Goal: Task Accomplishment & Management: Complete application form

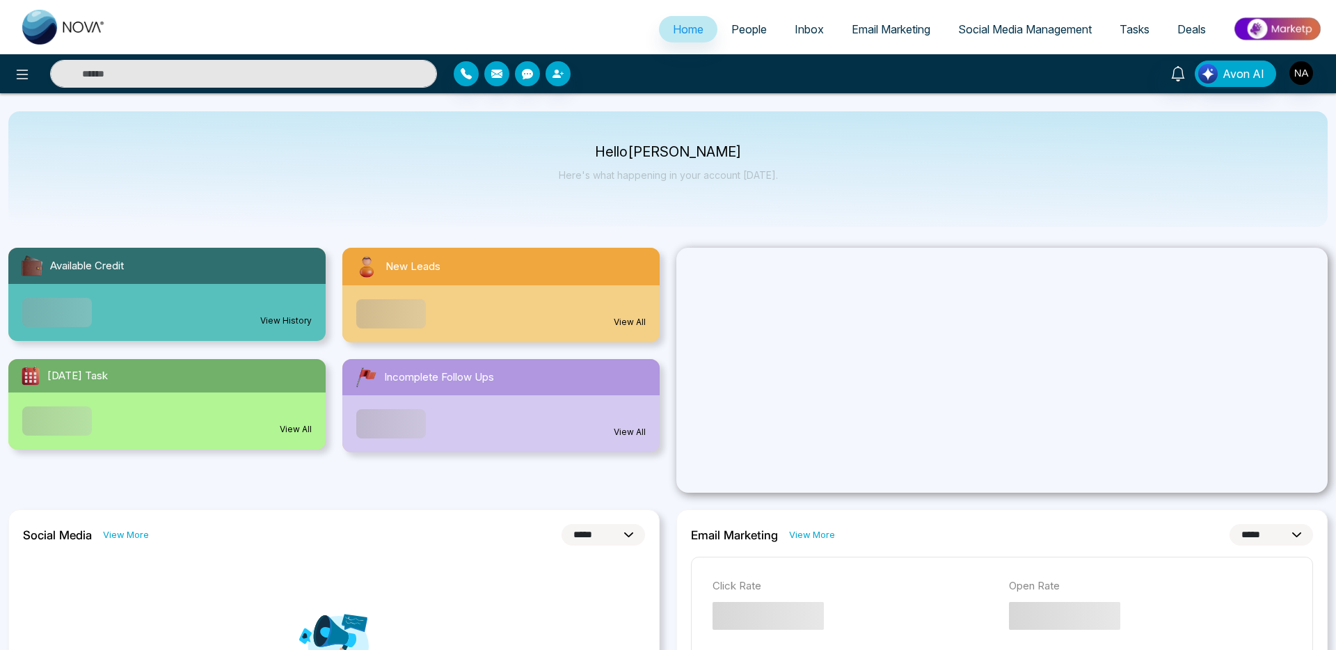
select select "*"
click at [743, 27] on span "People" at bounding box center [749, 29] width 35 height 14
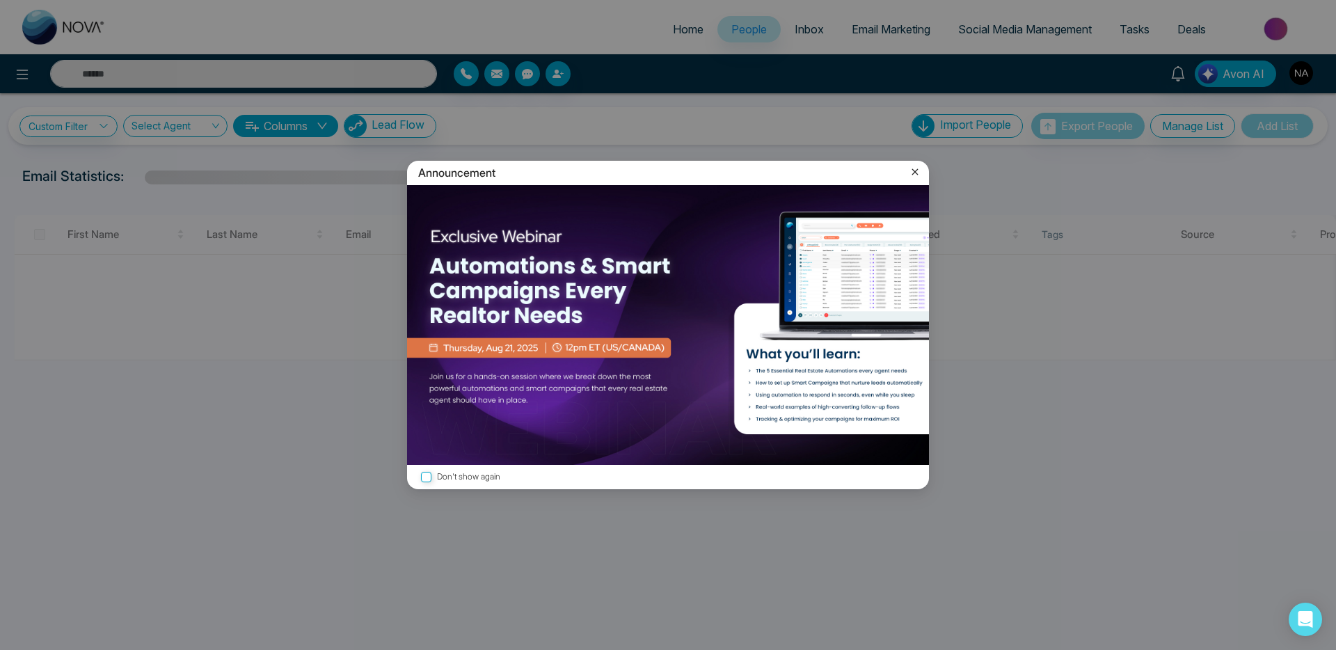
click at [917, 304] on div "Announcement Don't show again" at bounding box center [668, 325] width 539 height 329
click at [915, 170] on icon at bounding box center [915, 172] width 14 height 14
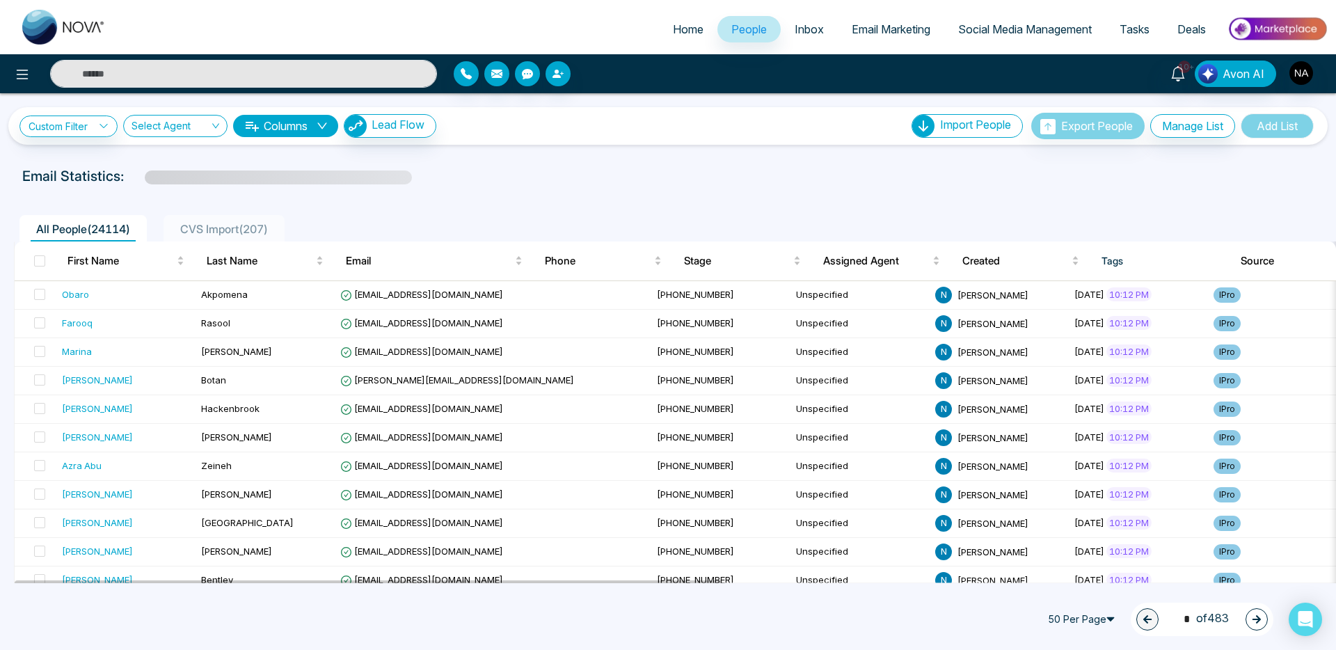
click at [204, 230] on span "CVS Import ( 207 )" at bounding box center [224, 229] width 99 height 14
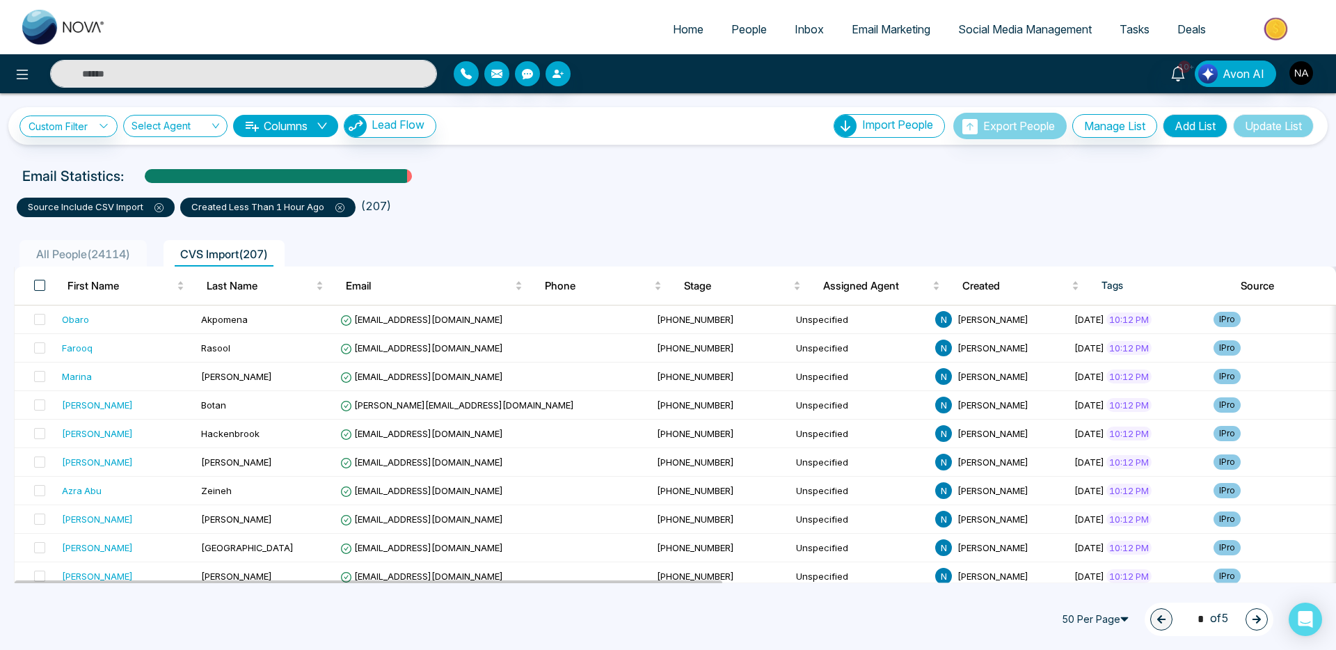
click at [40, 286] on span at bounding box center [39, 285] width 11 height 11
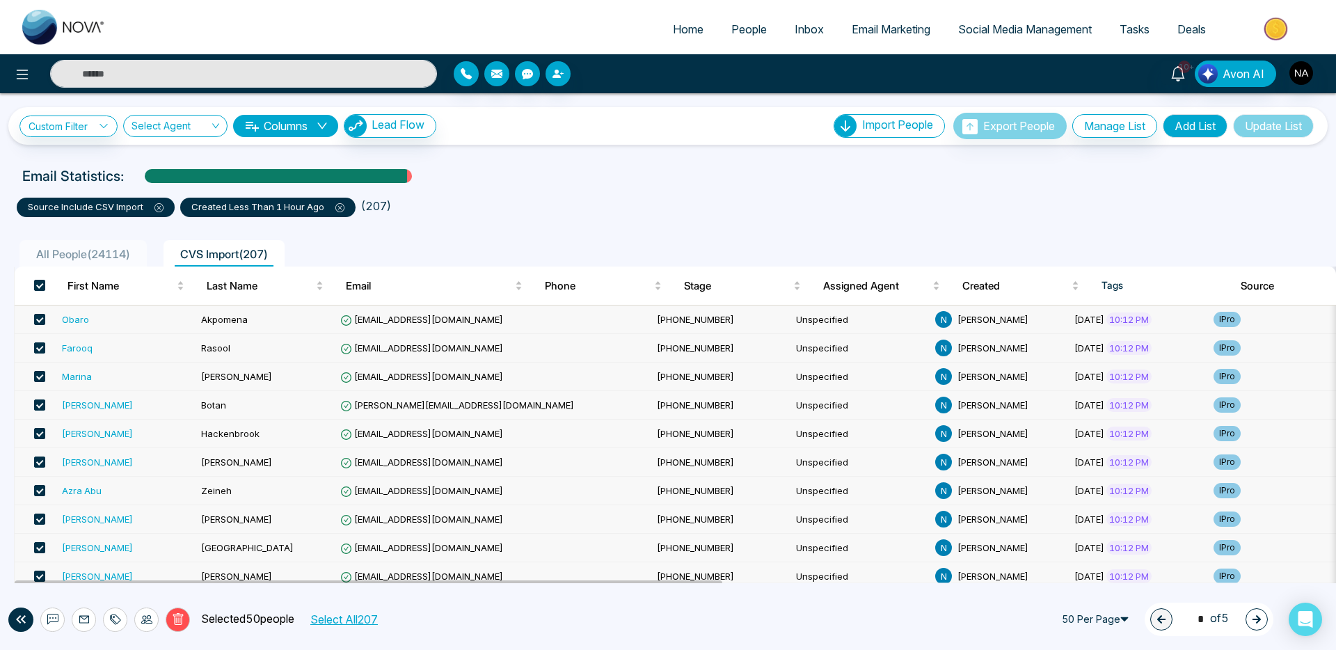
scroll to position [657, 0]
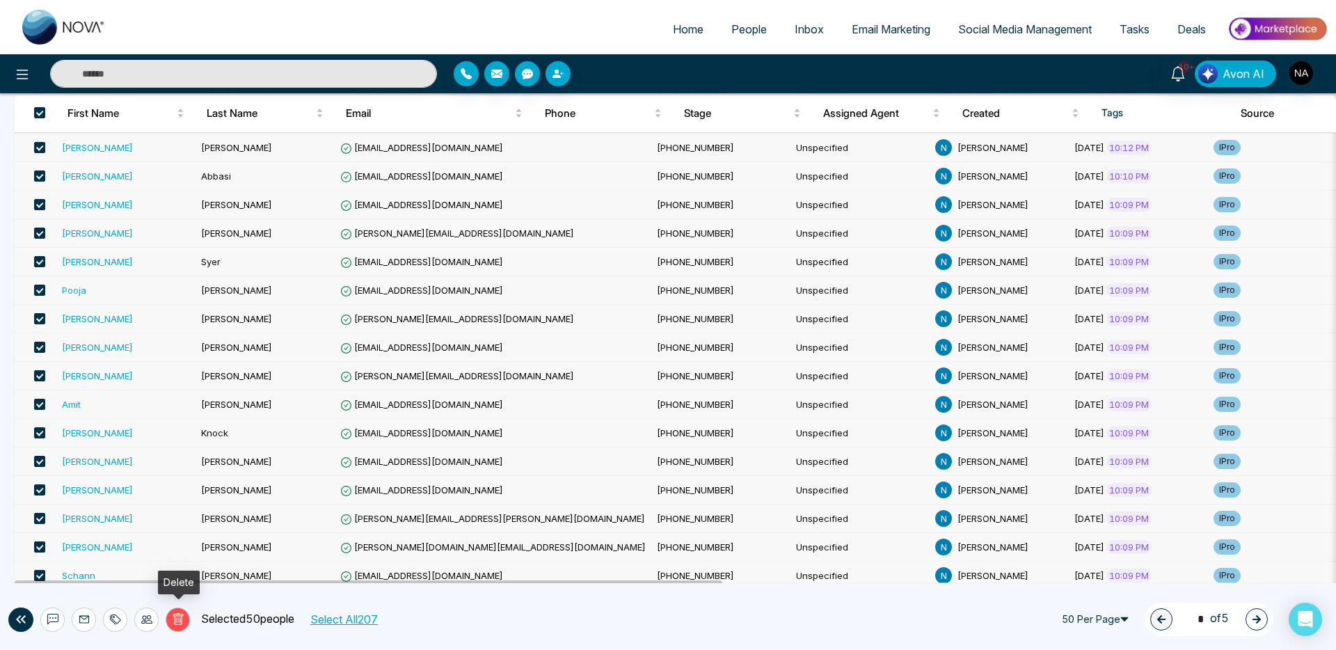
click at [180, 620] on icon at bounding box center [178, 619] width 13 height 13
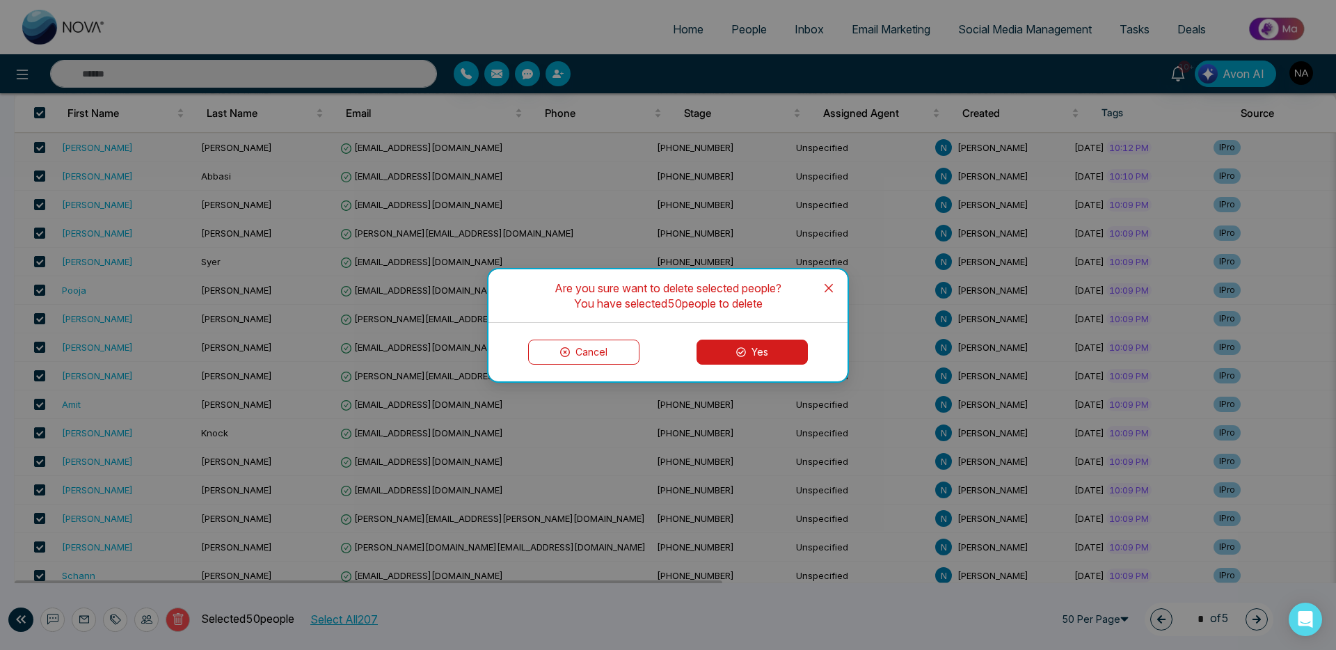
click at [554, 364] on div "Cancel Yes" at bounding box center [668, 352] width 359 height 58
click at [571, 354] on button "Cancel" at bounding box center [583, 352] width 111 height 25
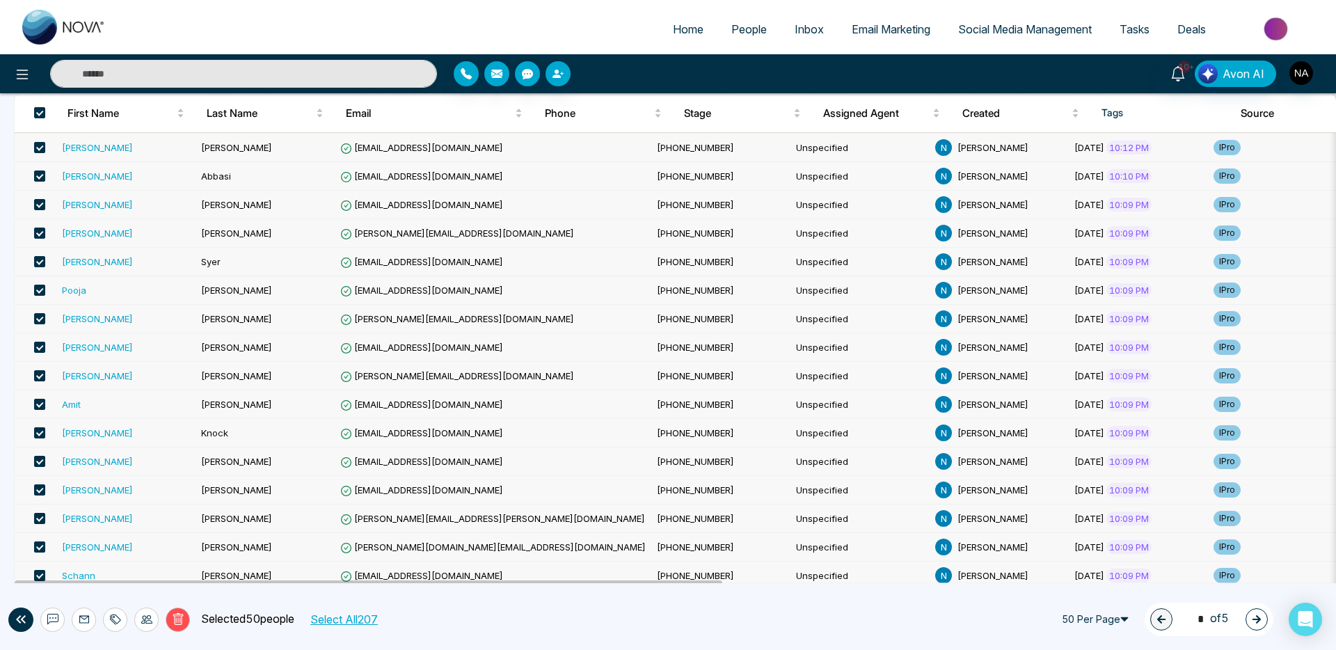
click at [381, 615] on button "Select All 207" at bounding box center [343, 619] width 77 height 18
click at [182, 621] on icon at bounding box center [178, 619] width 13 height 13
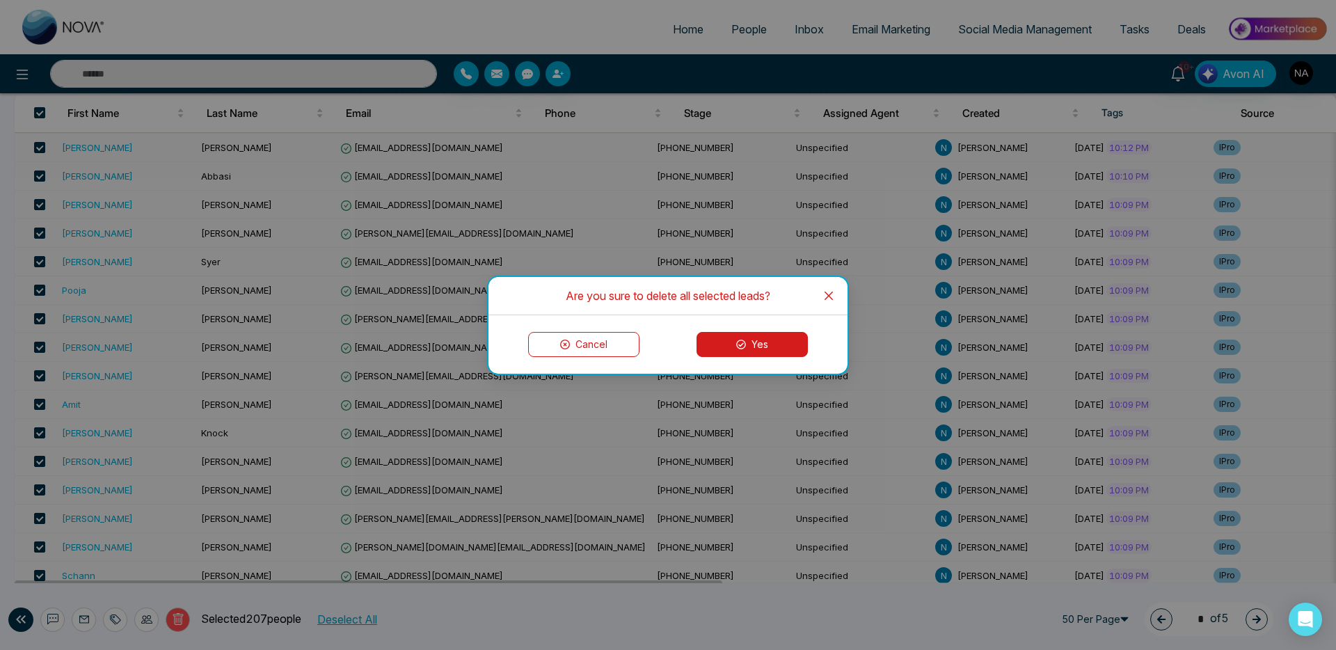
click at [740, 347] on icon at bounding box center [741, 345] width 10 height 10
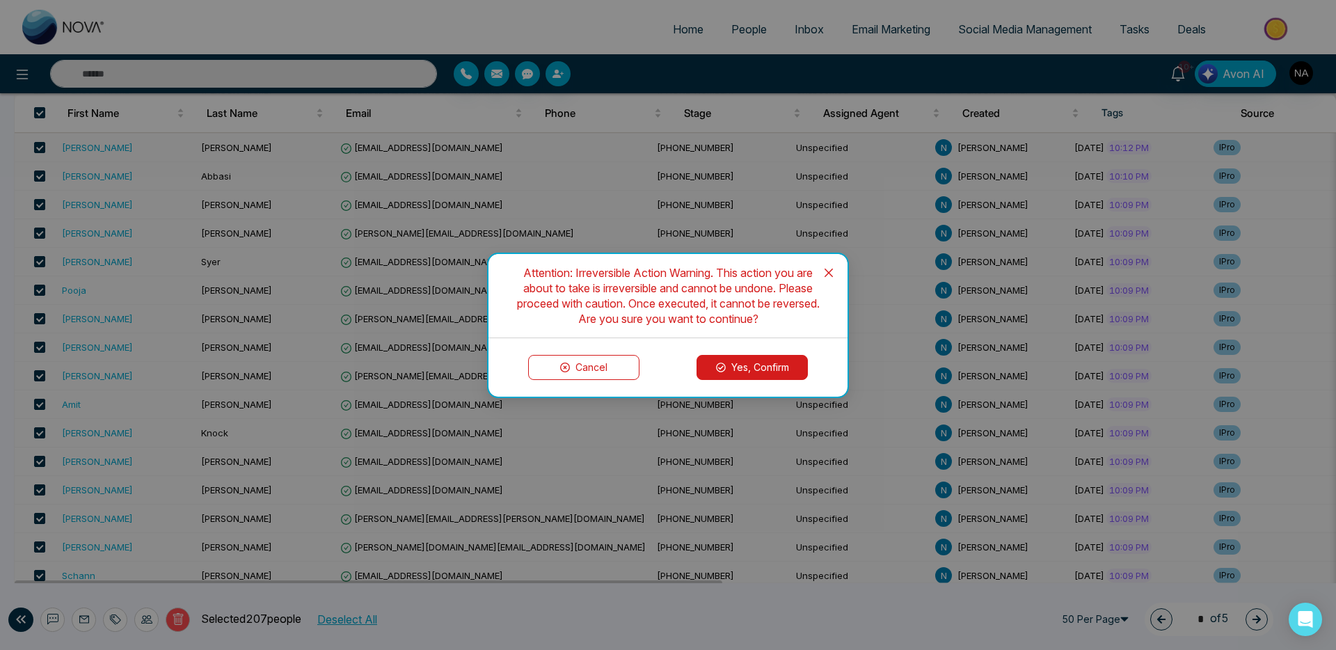
click at [739, 366] on button "Yes, Confirm" at bounding box center [752, 367] width 111 height 25
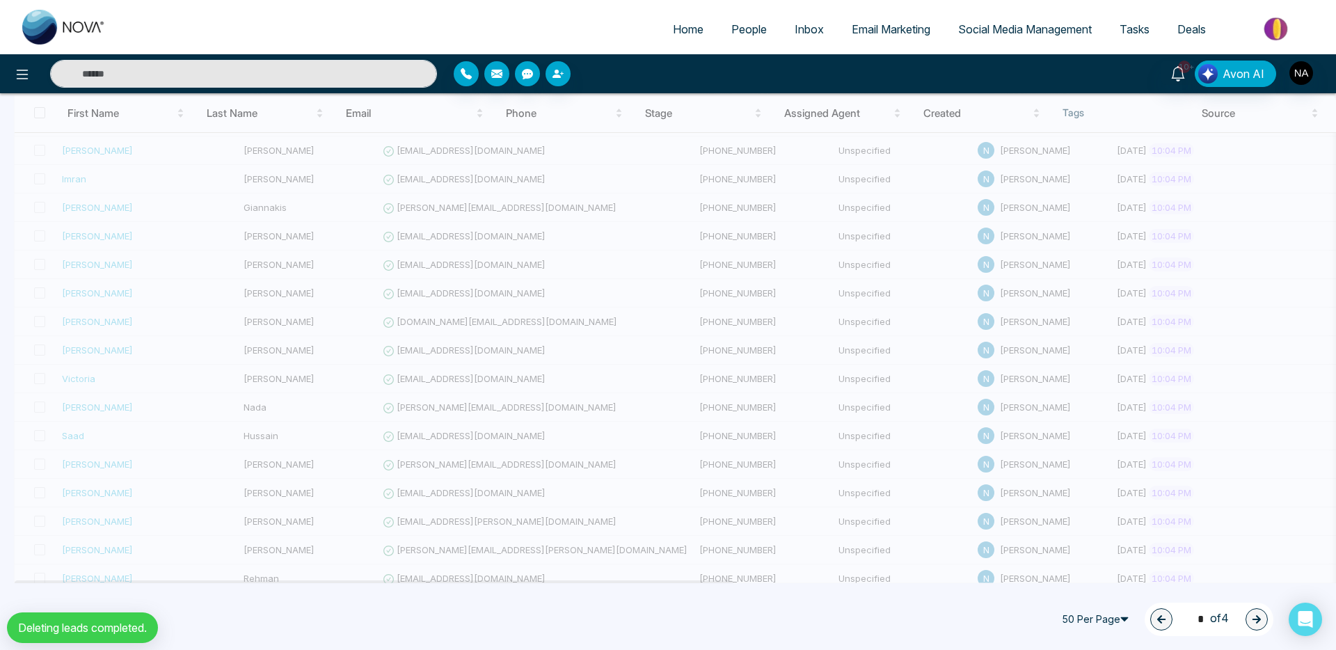
scroll to position [0, 0]
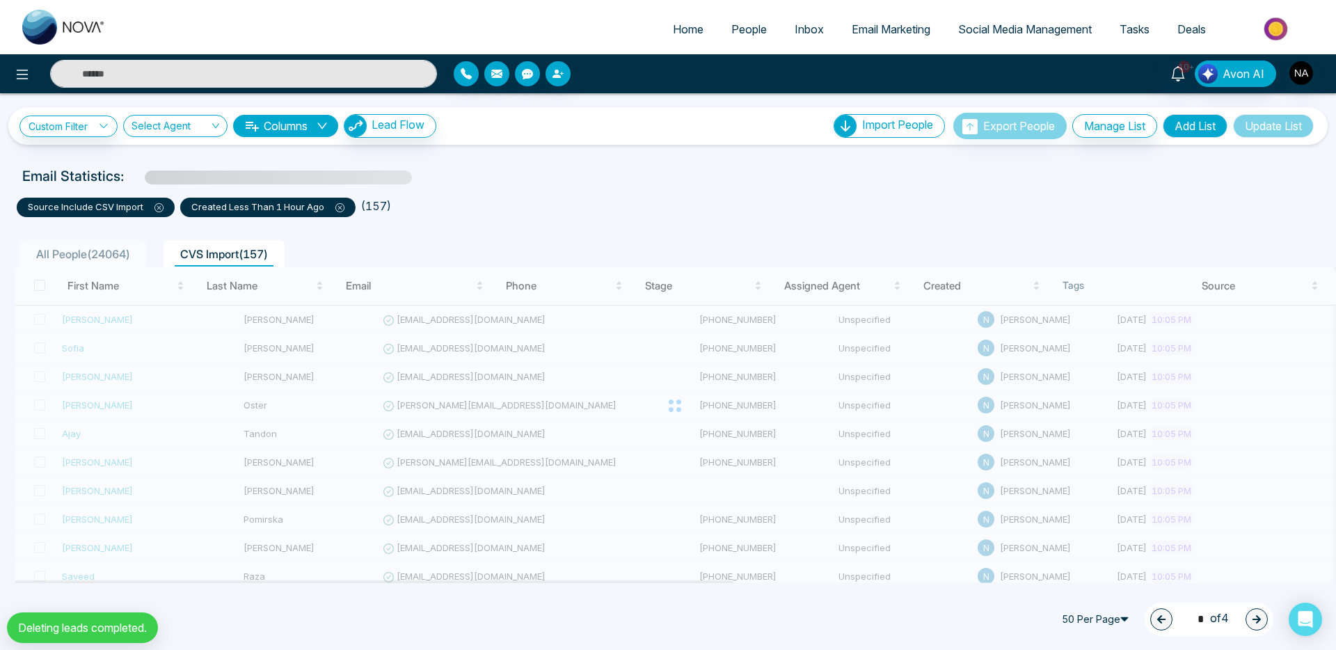
click at [859, 107] on div "**********" at bounding box center [668, 126] width 1320 height 38
click at [869, 124] on span "Import People" at bounding box center [897, 125] width 71 height 14
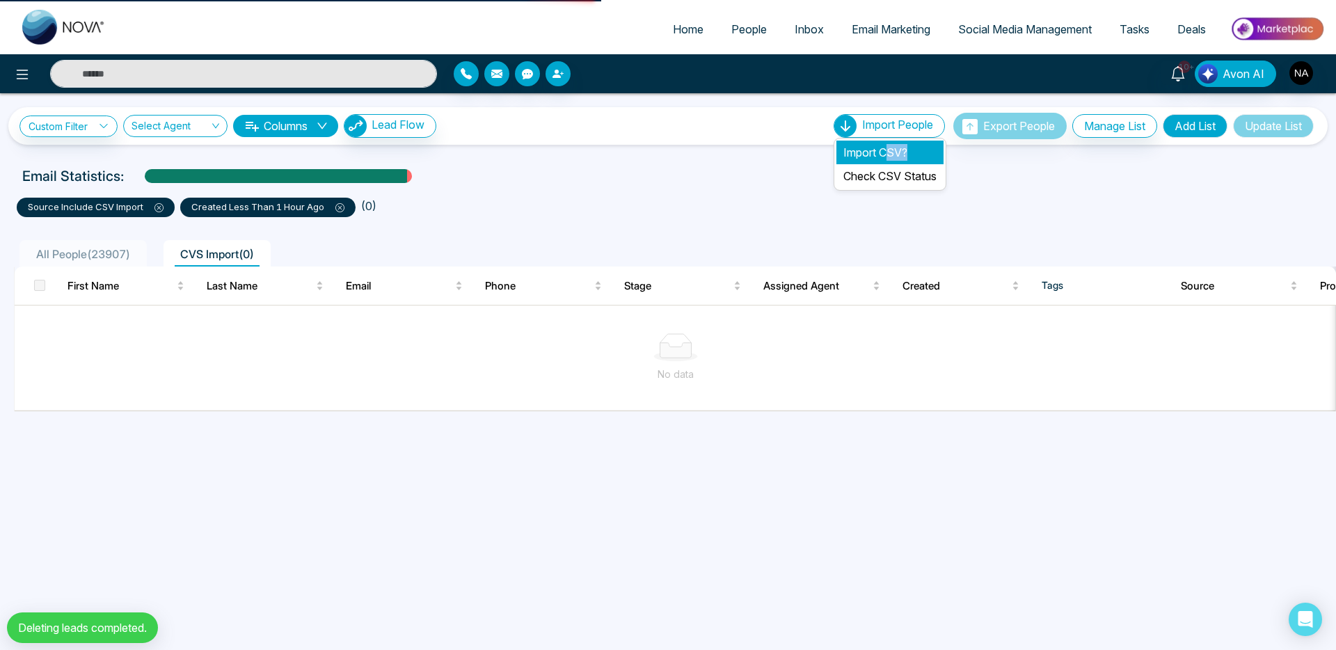
drag, startPoint x: 876, startPoint y: 165, endPoint x: 881, endPoint y: 145, distance: 20.1
click at [881, 145] on ul "Import CSV? Check CSV Status" at bounding box center [890, 164] width 113 height 53
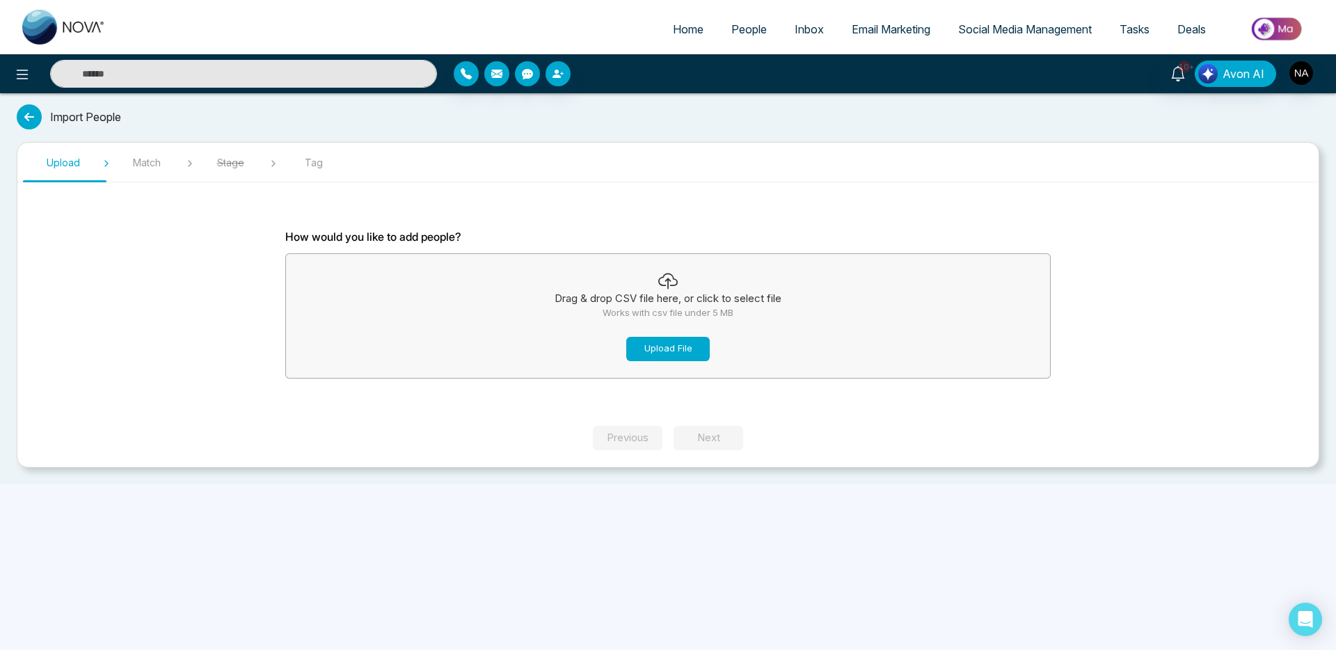
click at [697, 347] on button "Upload File" at bounding box center [668, 349] width 84 height 24
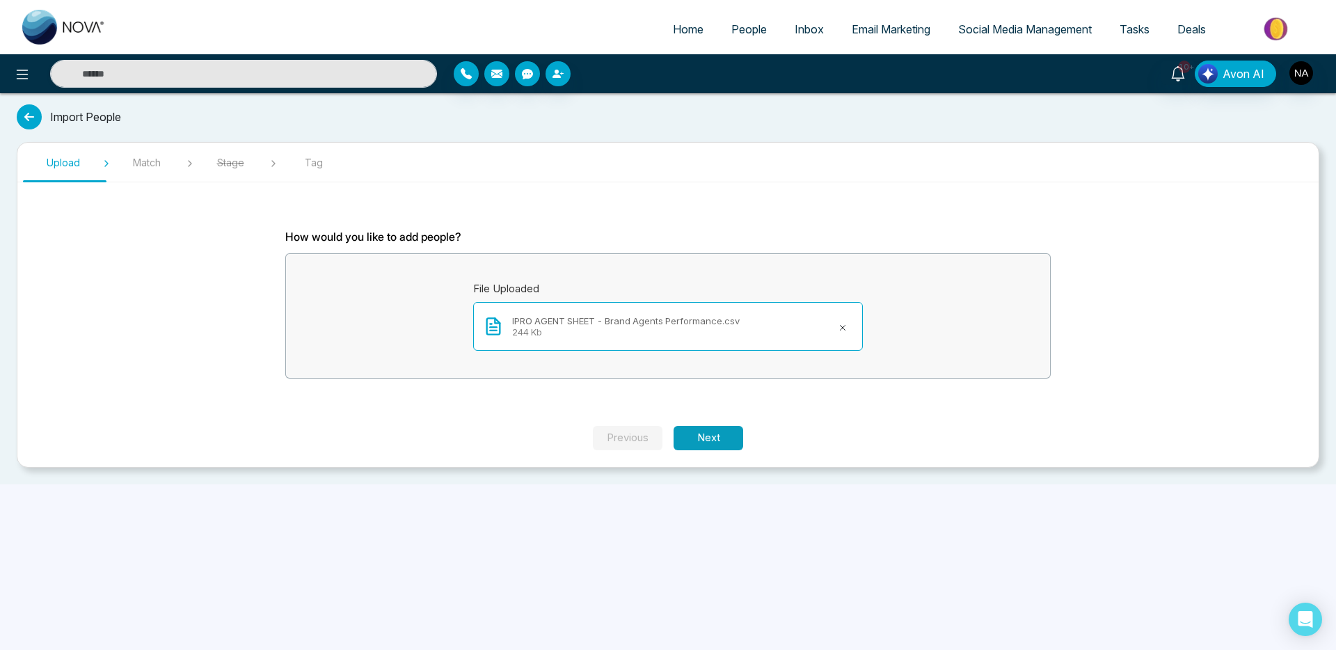
click at [715, 431] on button "Next" at bounding box center [709, 438] width 70 height 24
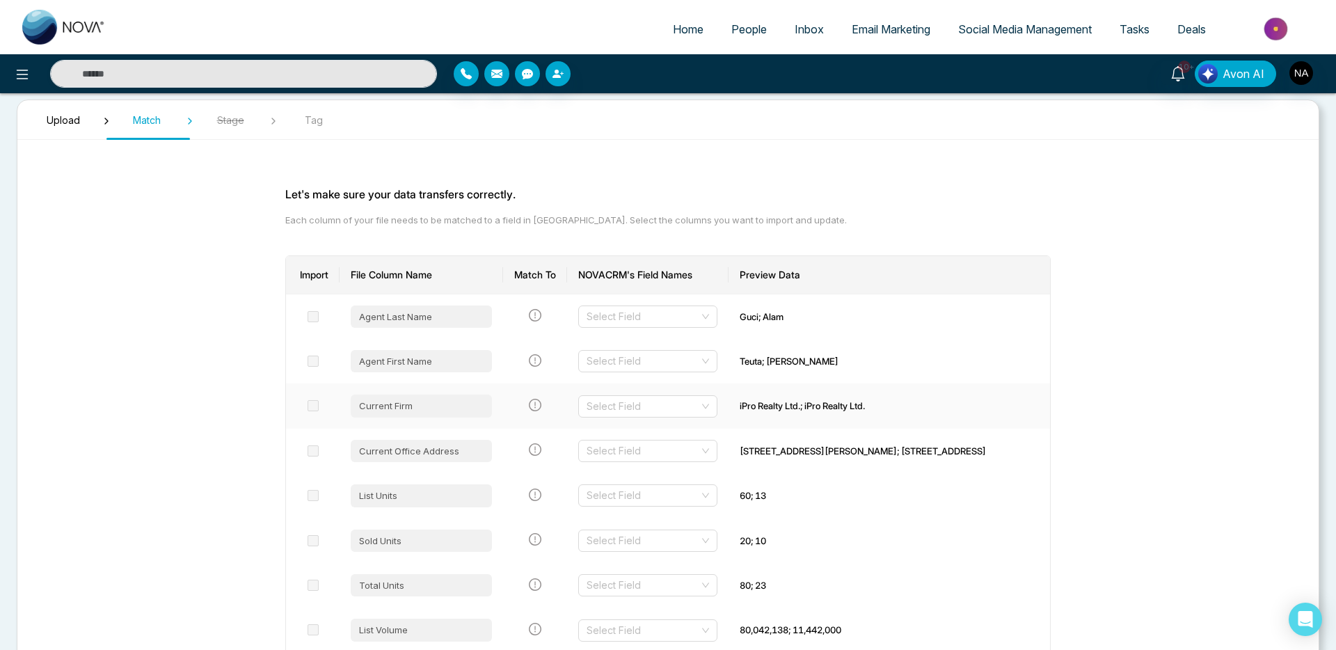
scroll to position [52, 0]
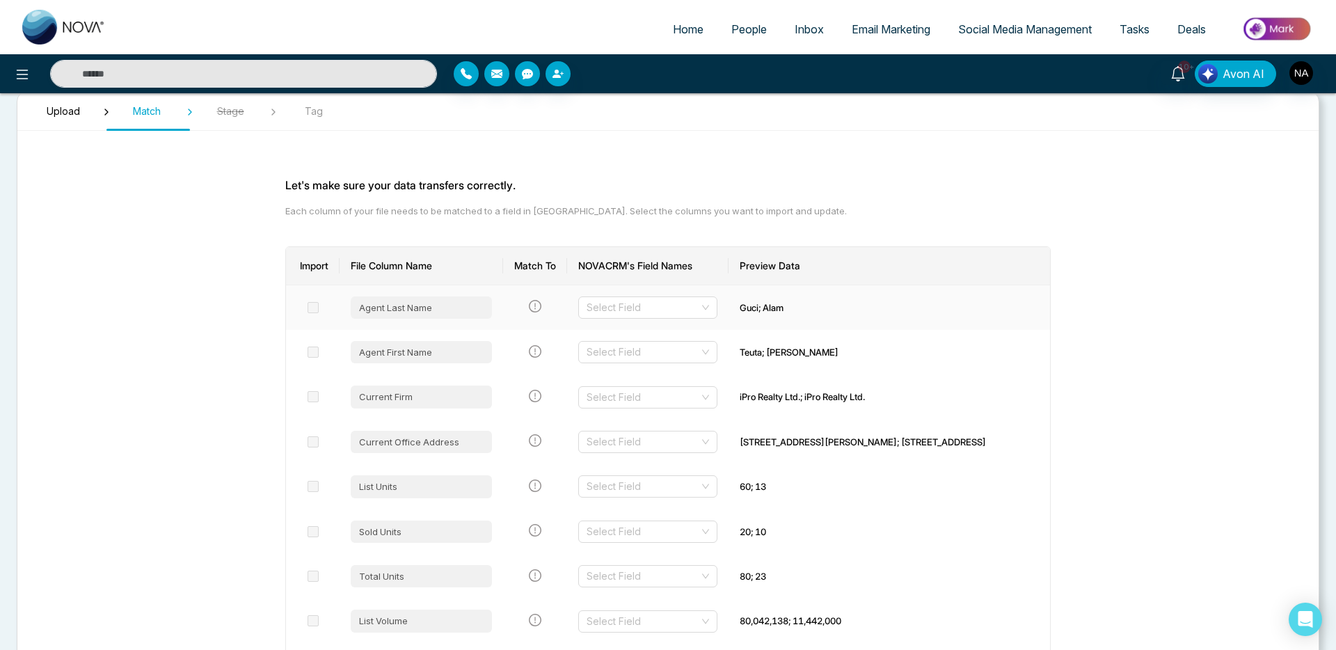
click at [316, 308] on span at bounding box center [313, 307] width 11 height 11
click at [700, 310] on input "search" at bounding box center [643, 307] width 113 height 21
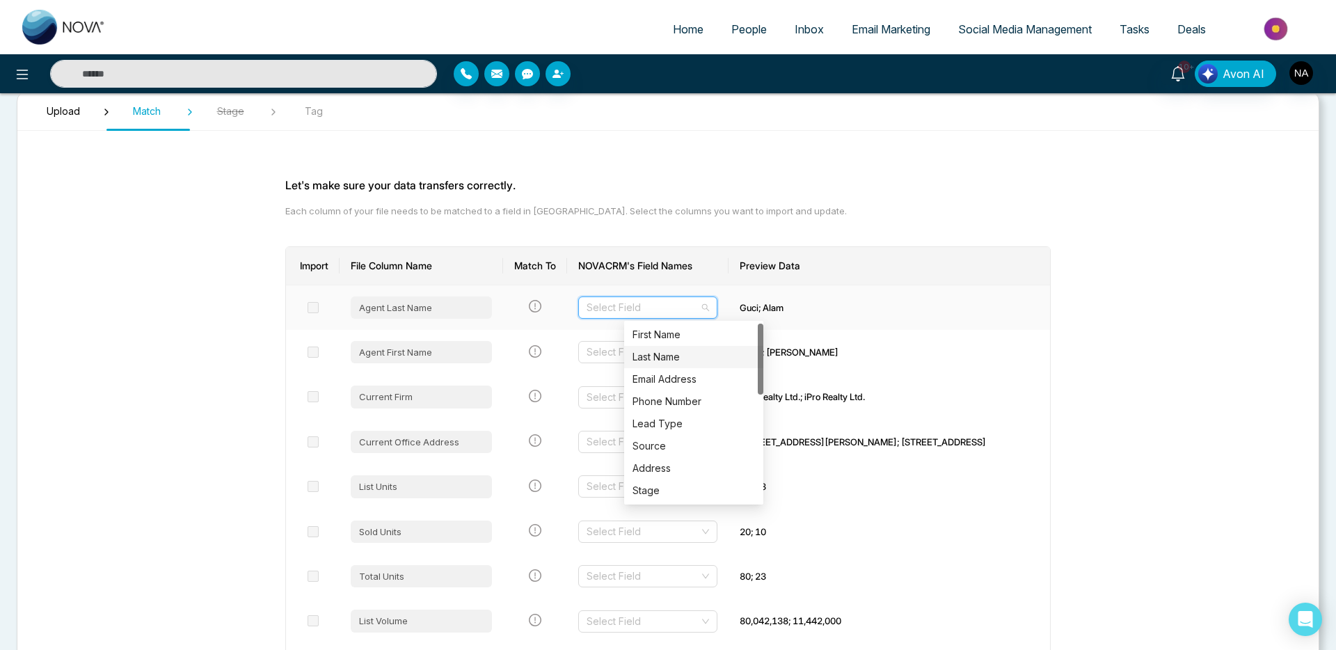
click at [702, 354] on div "Last Name" at bounding box center [694, 356] width 123 height 15
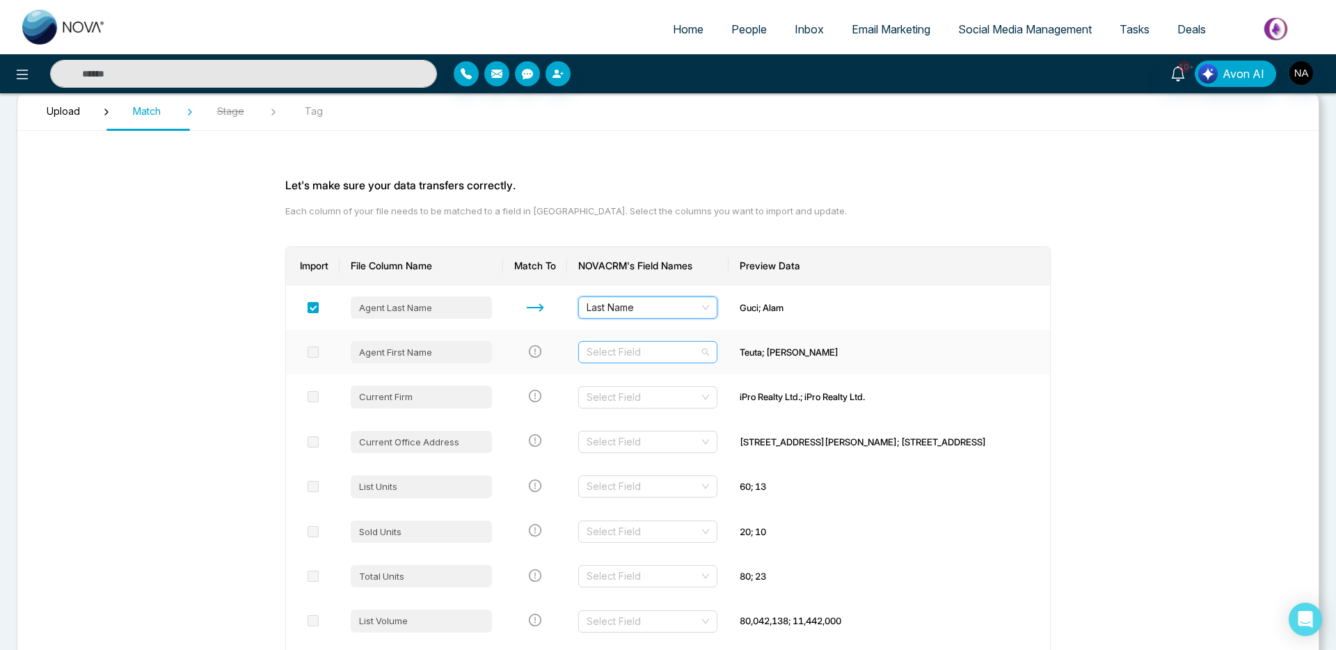
click at [685, 350] on input "search" at bounding box center [643, 352] width 113 height 21
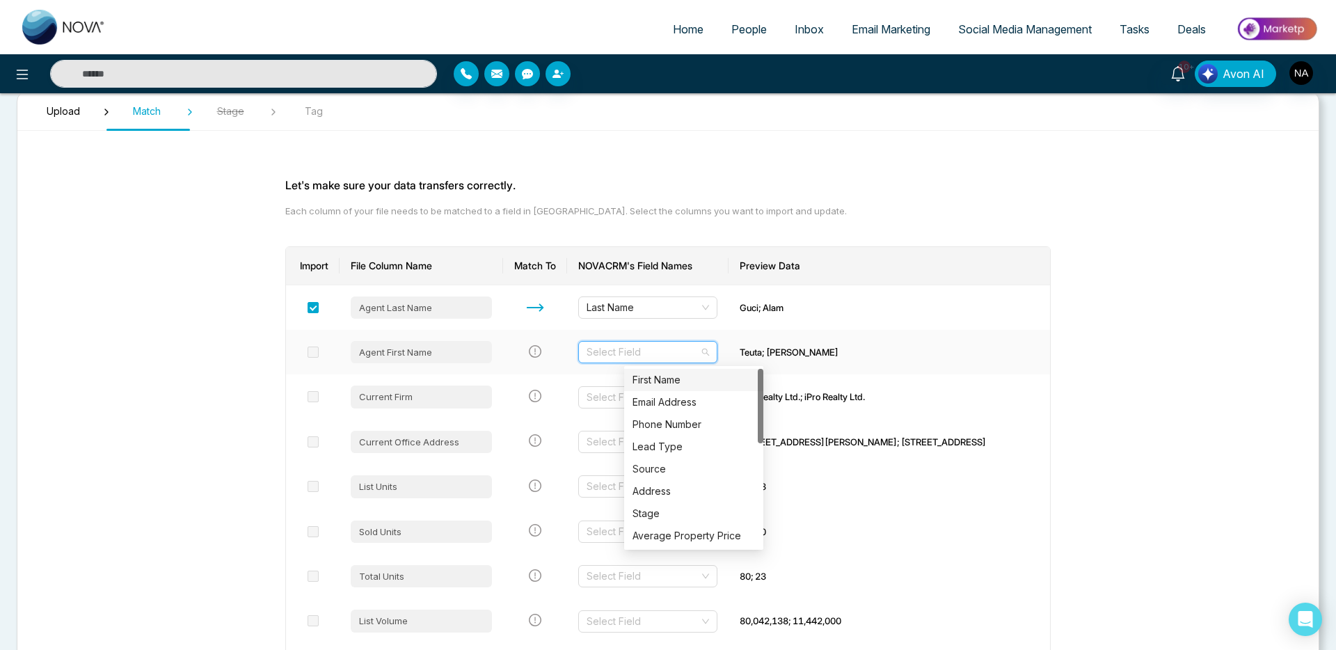
click at [680, 379] on div "First Name" at bounding box center [694, 379] width 123 height 15
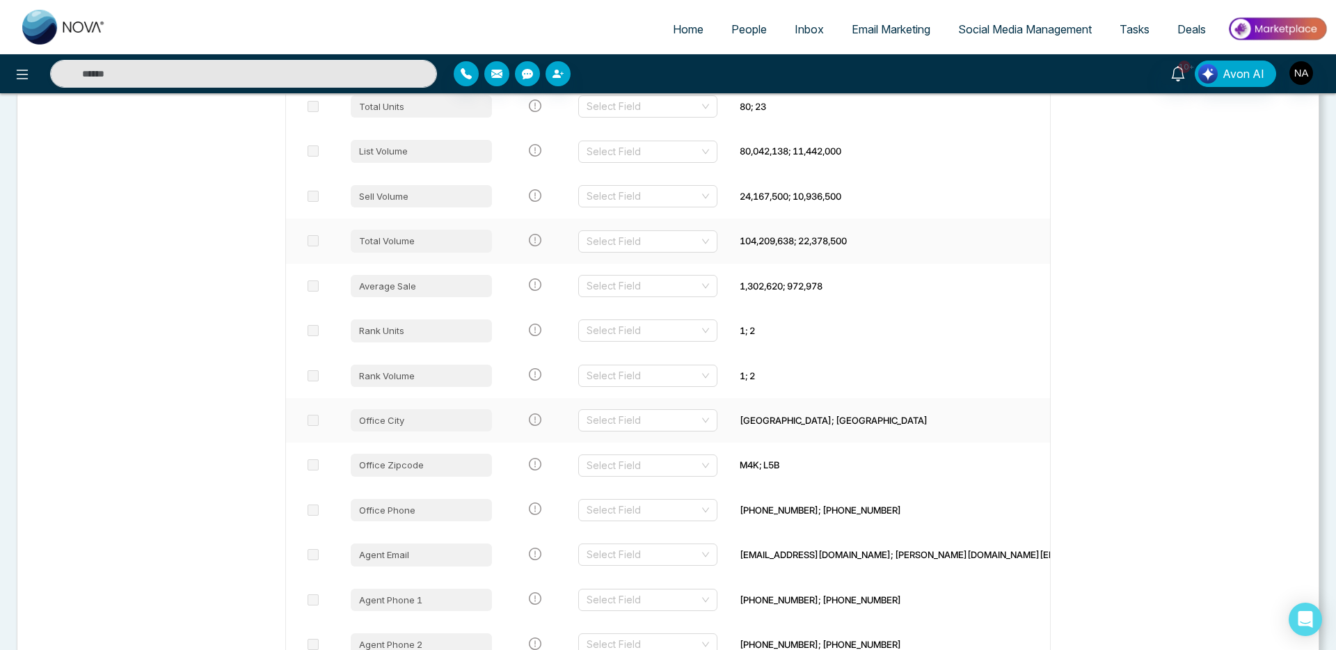
scroll to position [597, 0]
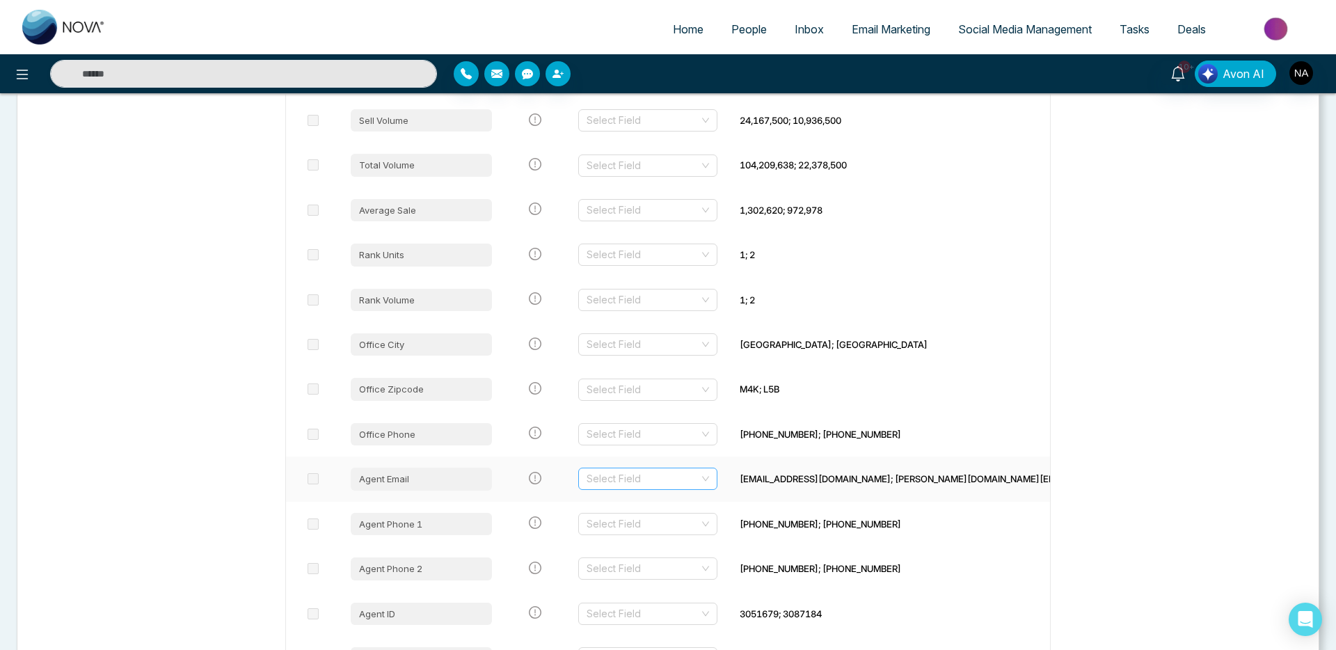
click at [687, 473] on input "search" at bounding box center [643, 478] width 113 height 21
click at [682, 501] on div "Email Address" at bounding box center [694, 506] width 123 height 15
click at [688, 525] on input "search" at bounding box center [643, 524] width 113 height 21
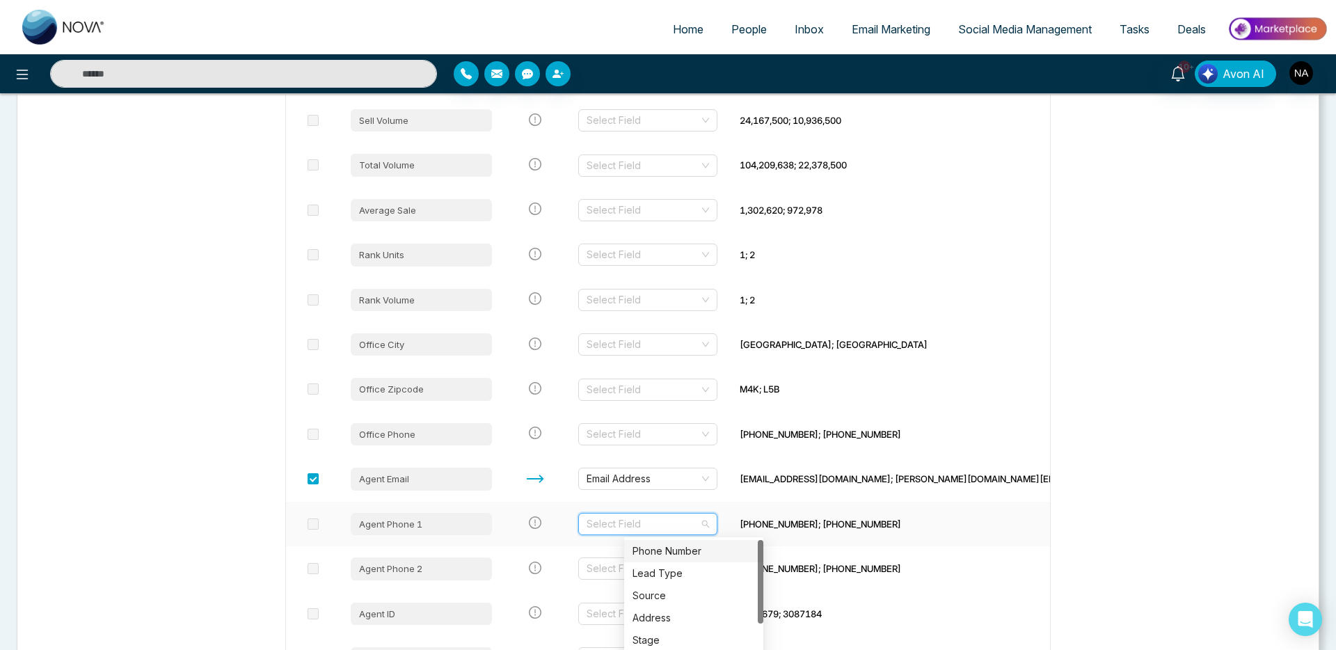
click at [686, 553] on div "Phone Number" at bounding box center [694, 551] width 123 height 15
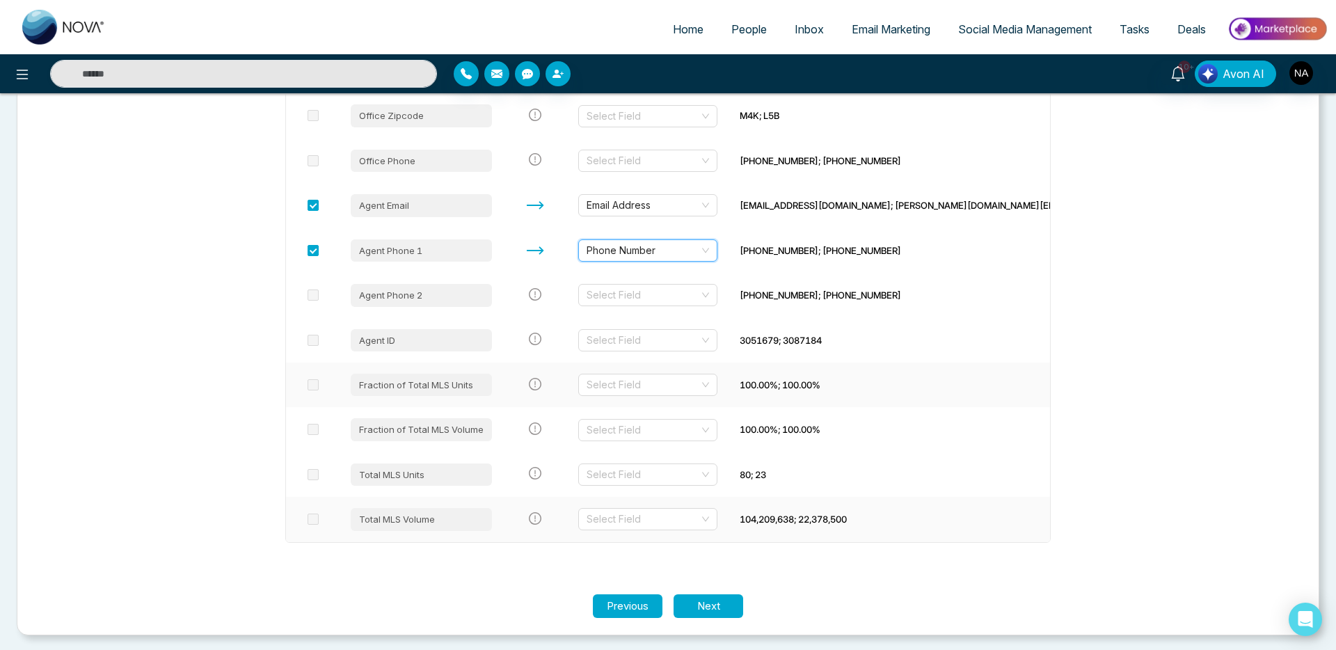
scroll to position [870, 0]
click at [714, 604] on button "Next" at bounding box center [709, 607] width 70 height 24
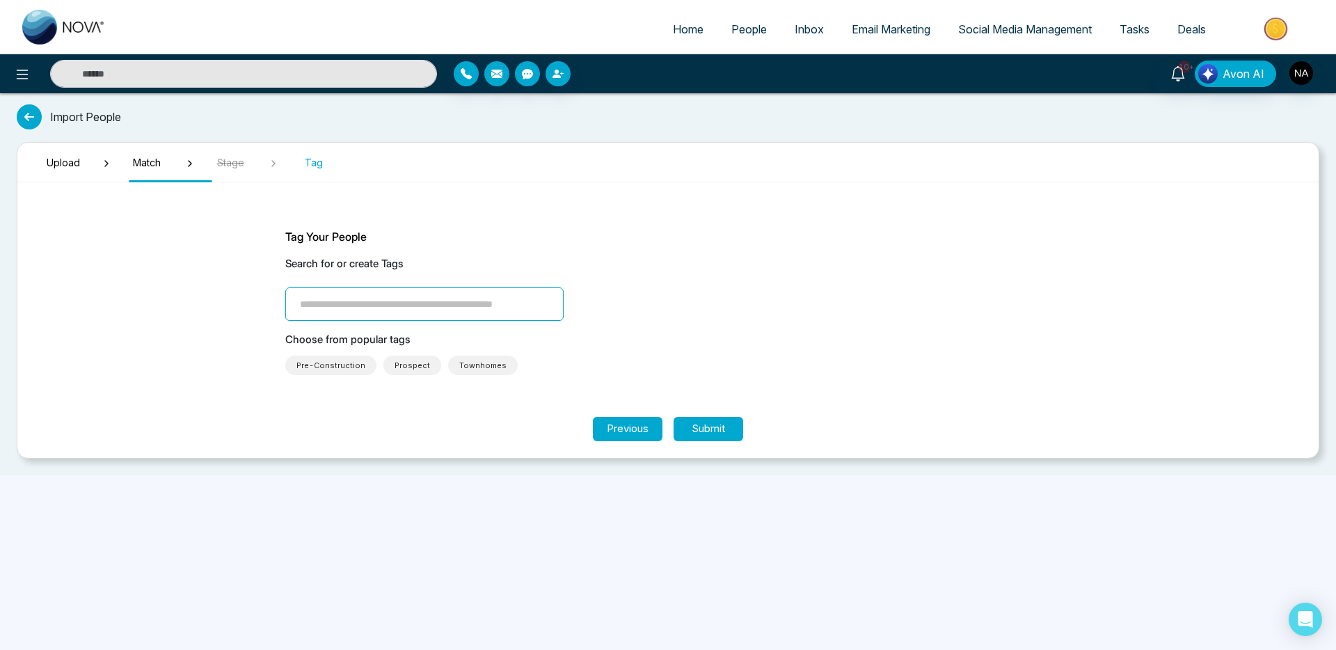
scroll to position [0, 0]
click at [353, 304] on input "search" at bounding box center [424, 303] width 278 height 33
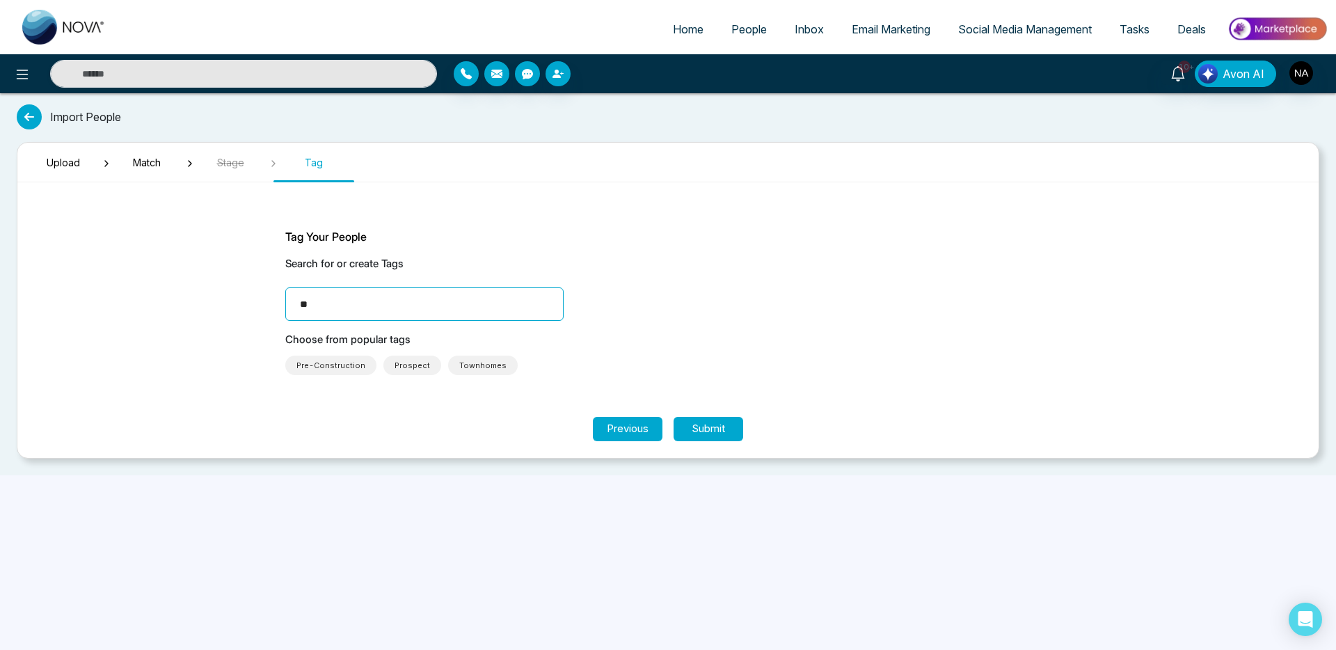
type input "*"
type input "****"
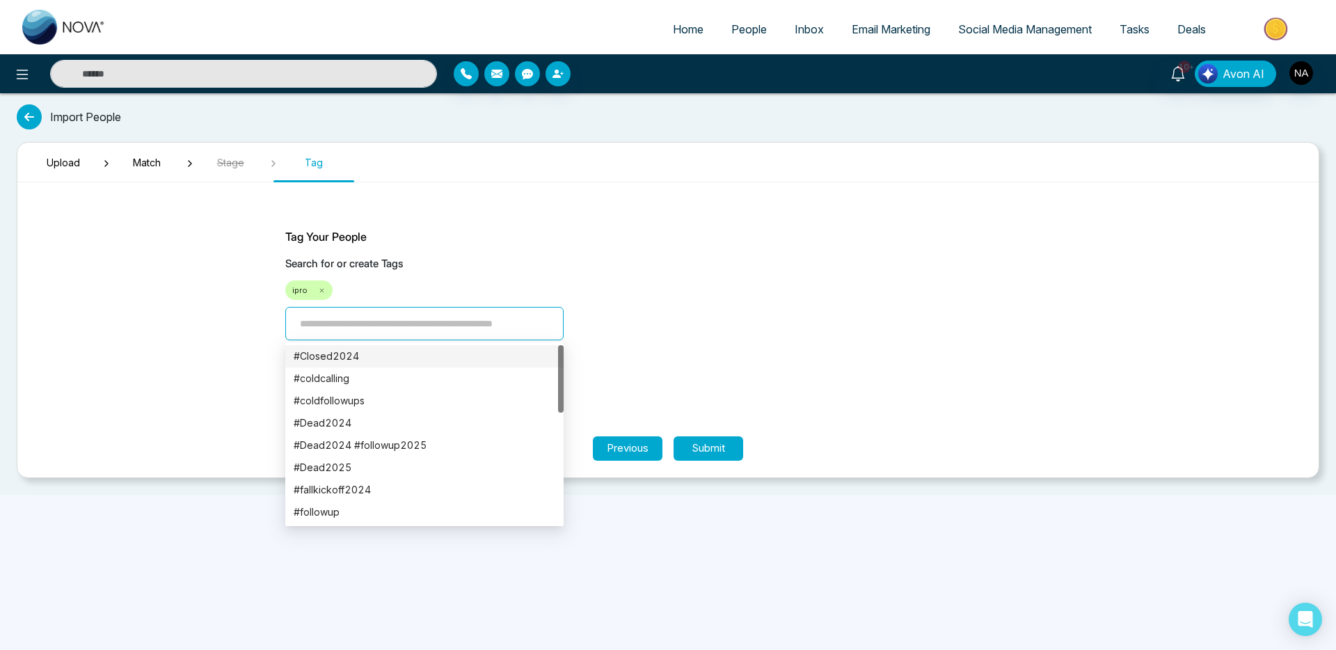
click at [322, 291] on icon at bounding box center [322, 291] width 8 height 8
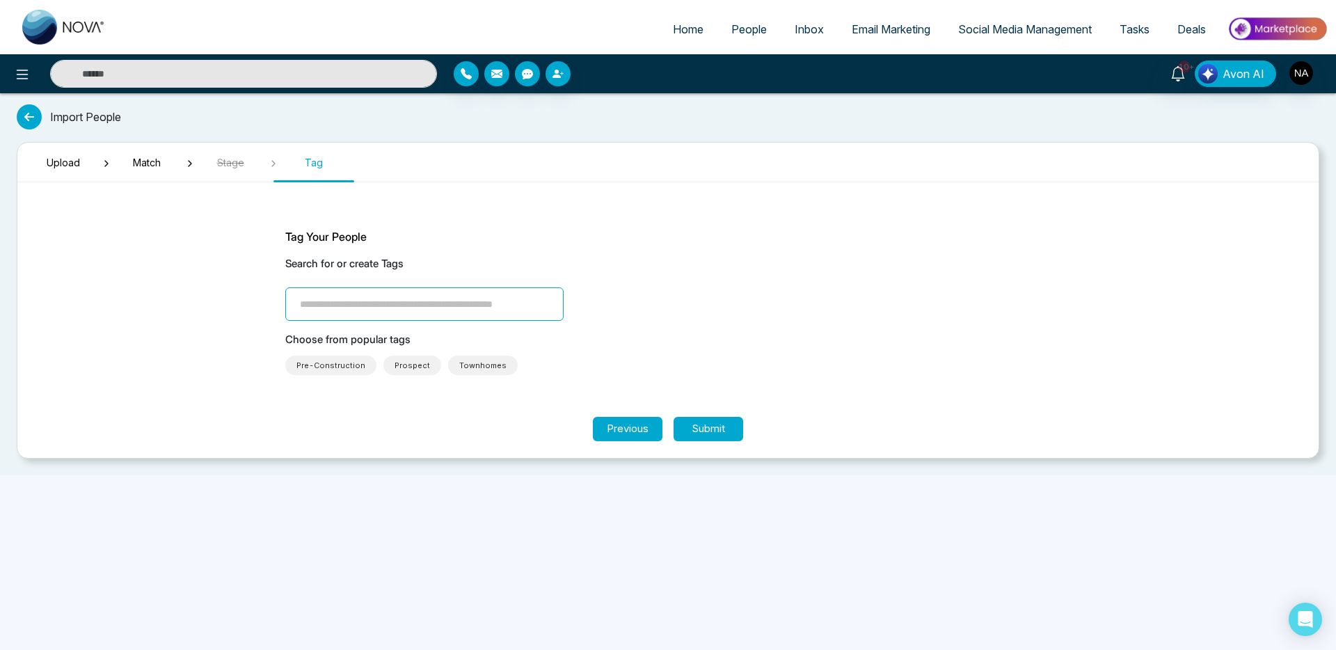
click at [308, 309] on input "search" at bounding box center [424, 303] width 278 height 33
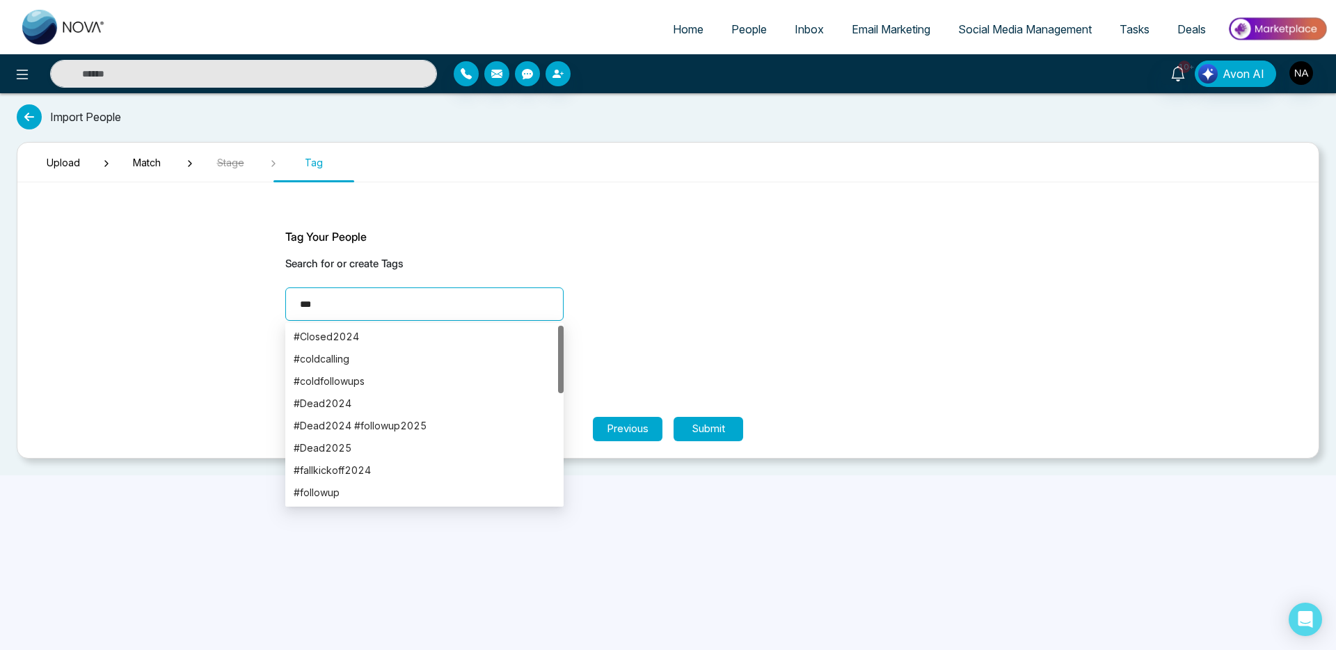
type input "****"
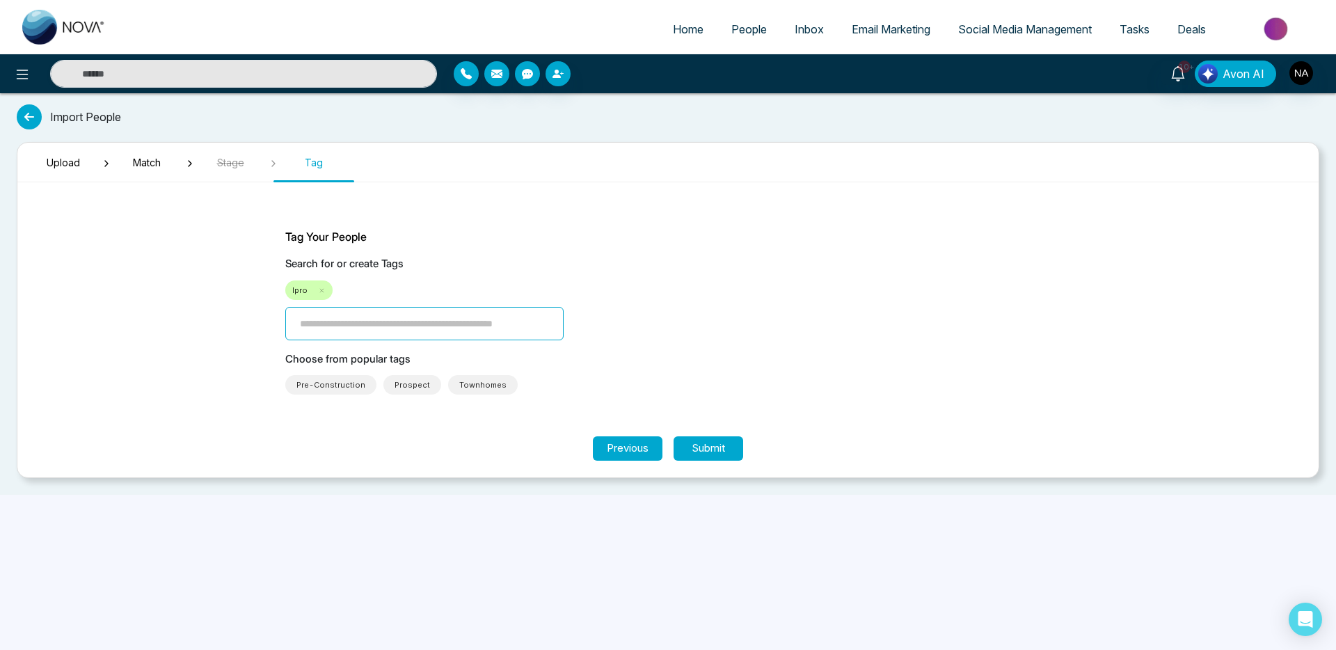
click at [679, 264] on p "Search for or create Tags" at bounding box center [668, 264] width 766 height 16
click at [700, 445] on button "Submit" at bounding box center [709, 448] width 70 height 24
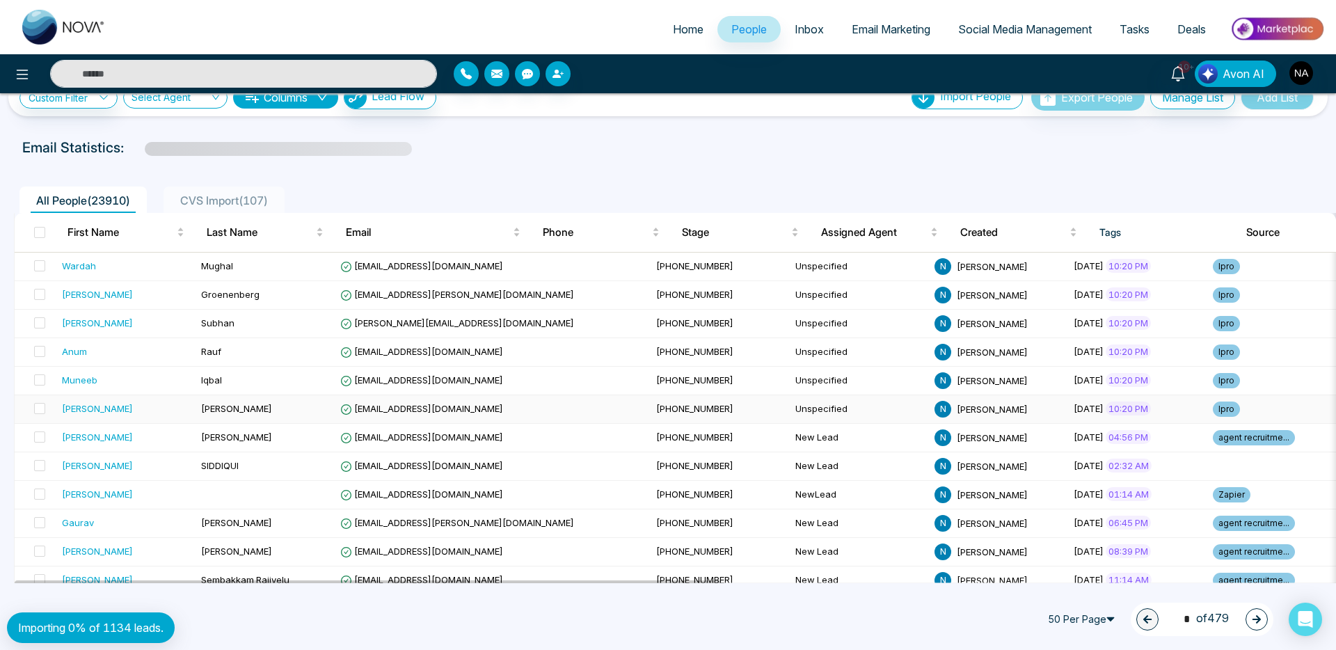
scroll to position [25, 0]
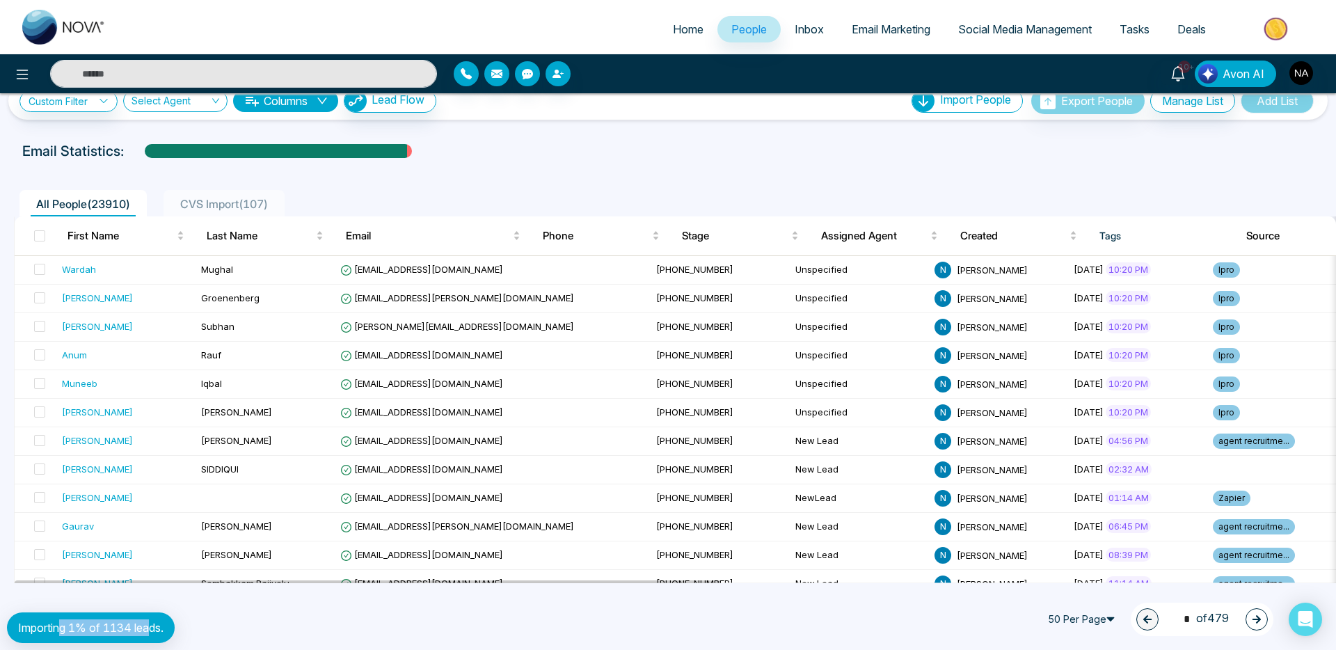
drag, startPoint x: 64, startPoint y: 626, endPoint x: 153, endPoint y: 626, distance: 89.1
click at [153, 626] on p "Importing 1% of 1134 leads." at bounding box center [90, 627] width 145 height 17
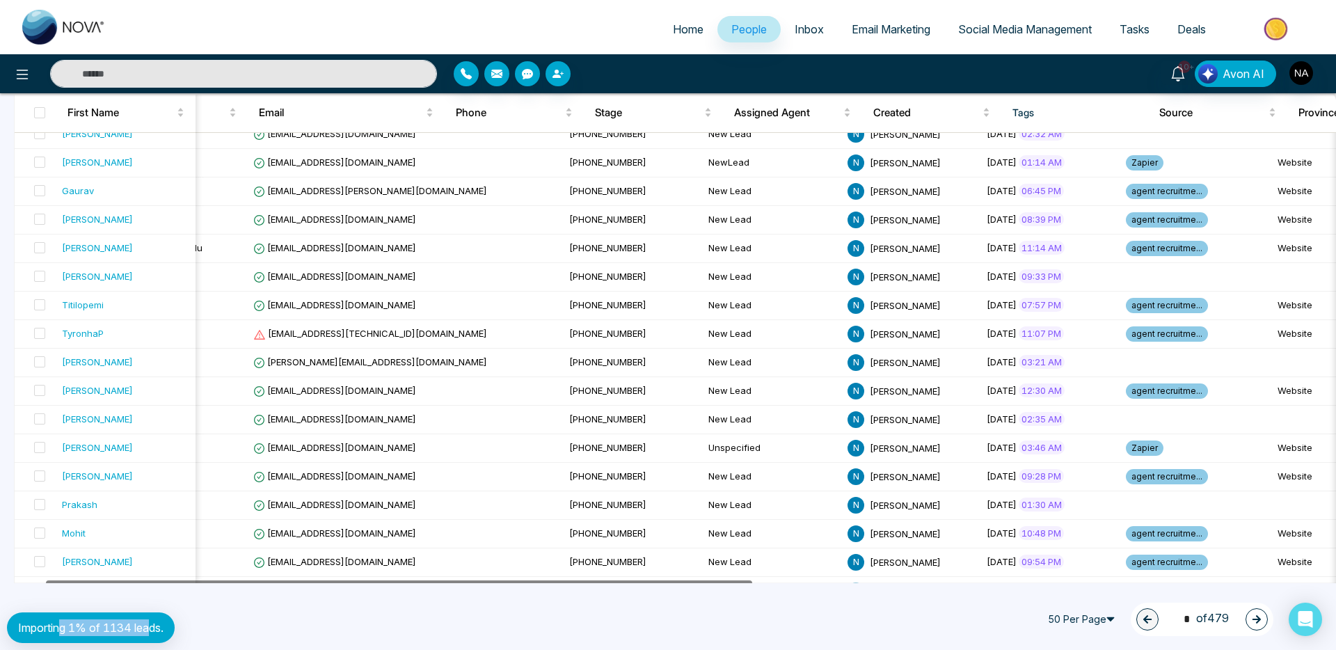
scroll to position [0, 0]
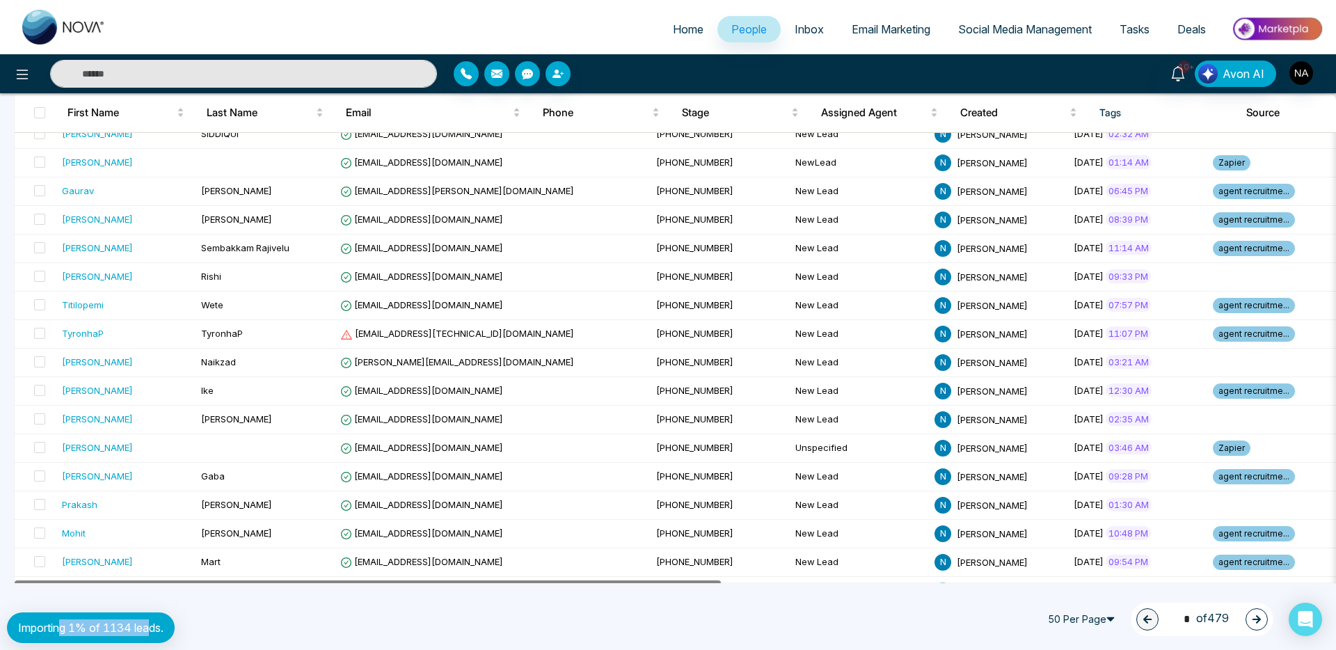
drag, startPoint x: 249, startPoint y: 581, endPoint x: 200, endPoint y: 587, distance: 49.1
click at [200, 587] on div "**********" at bounding box center [668, 325] width 1336 height 650
drag, startPoint x: 187, startPoint y: 581, endPoint x: 127, endPoint y: 585, distance: 60.0
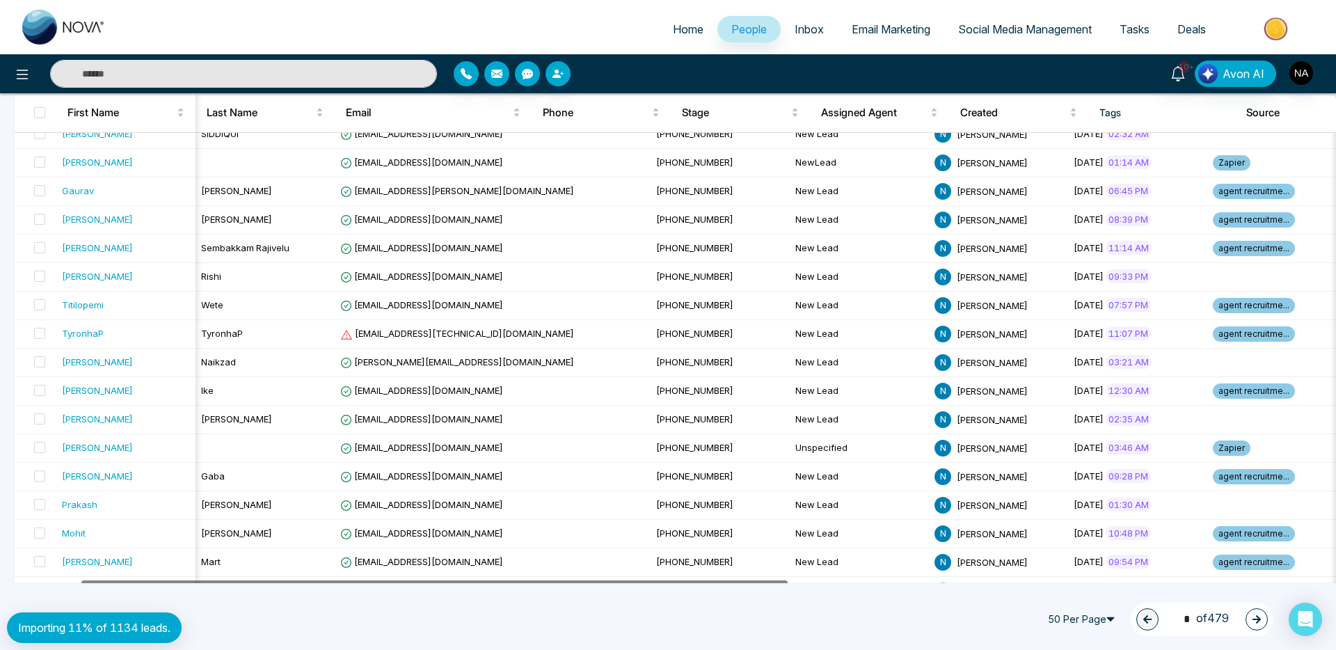
click at [127, 585] on div "**********" at bounding box center [668, 325] width 1336 height 650
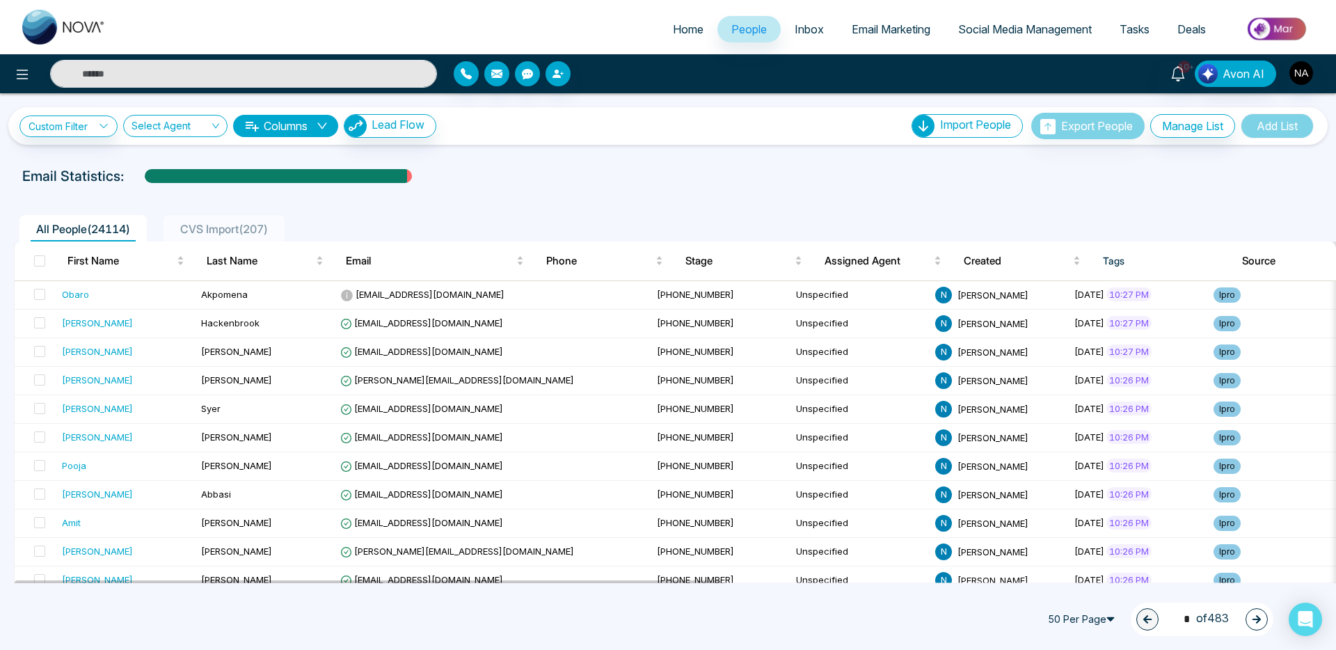
click at [228, 227] on span "CVS Import ( 207 )" at bounding box center [224, 229] width 99 height 14
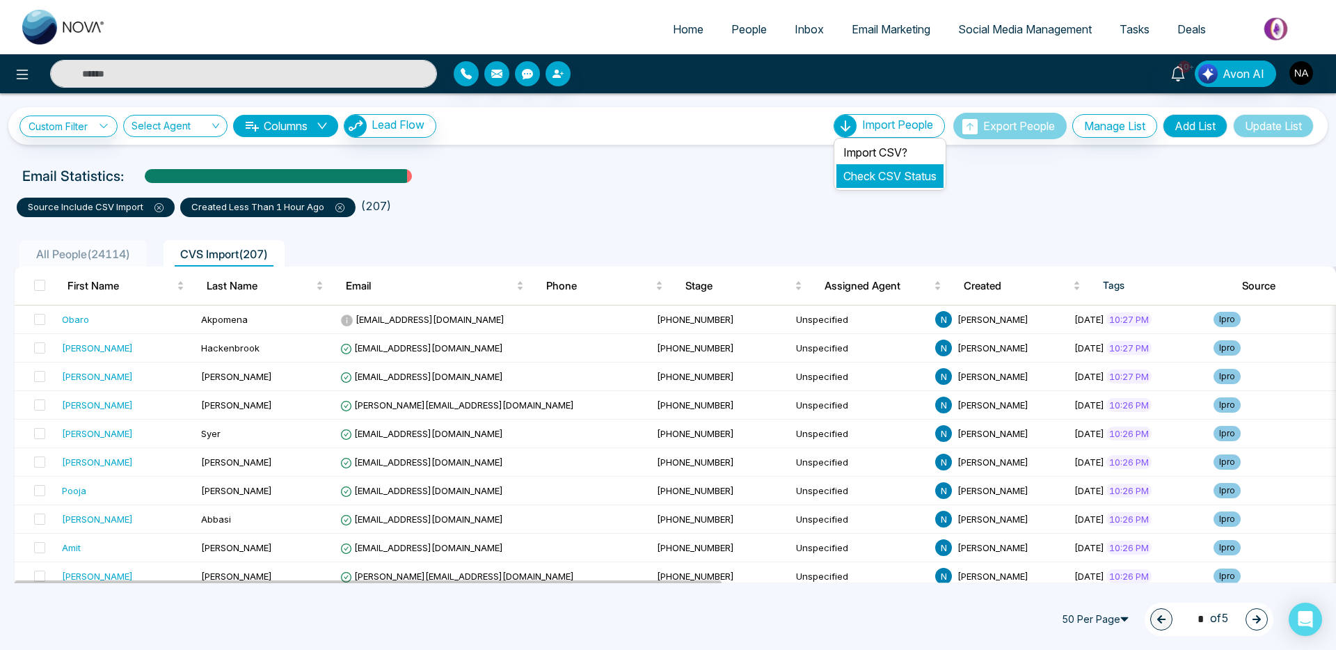
click at [904, 172] on link "Check CSV Status" at bounding box center [890, 176] width 93 height 14
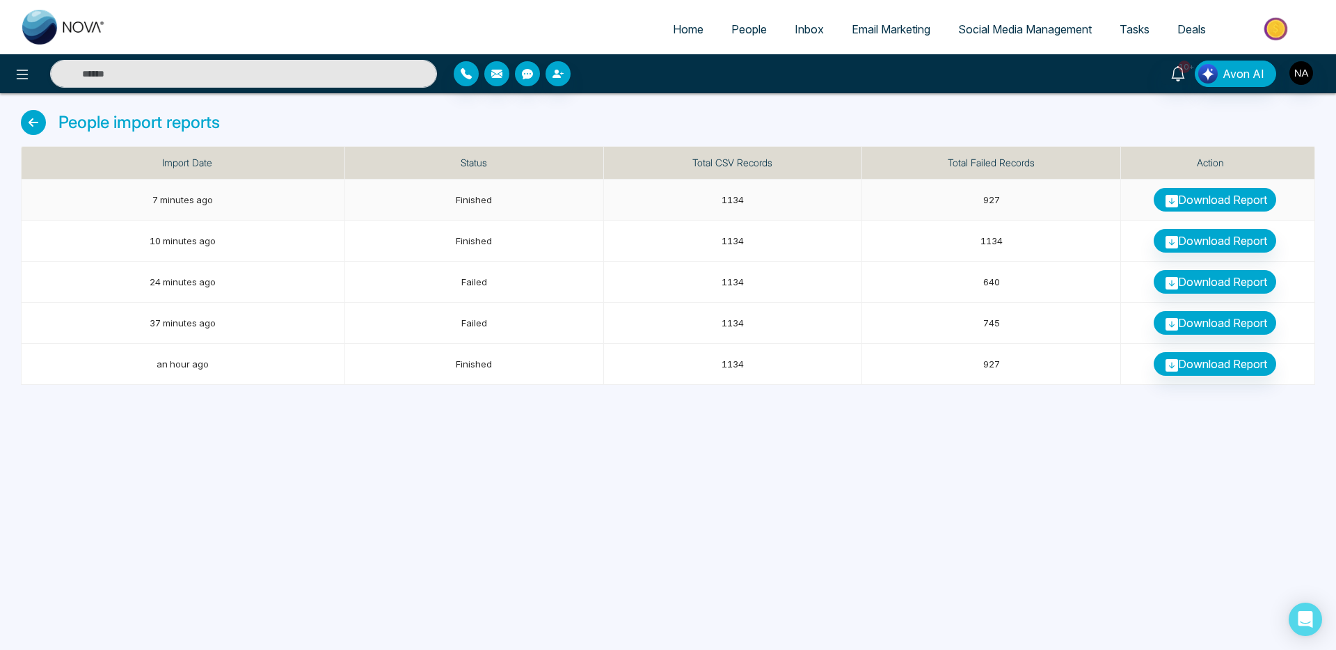
click at [1207, 202] on link "Download Report" at bounding box center [1215, 200] width 123 height 24
click at [739, 29] on span "People" at bounding box center [749, 29] width 35 height 14
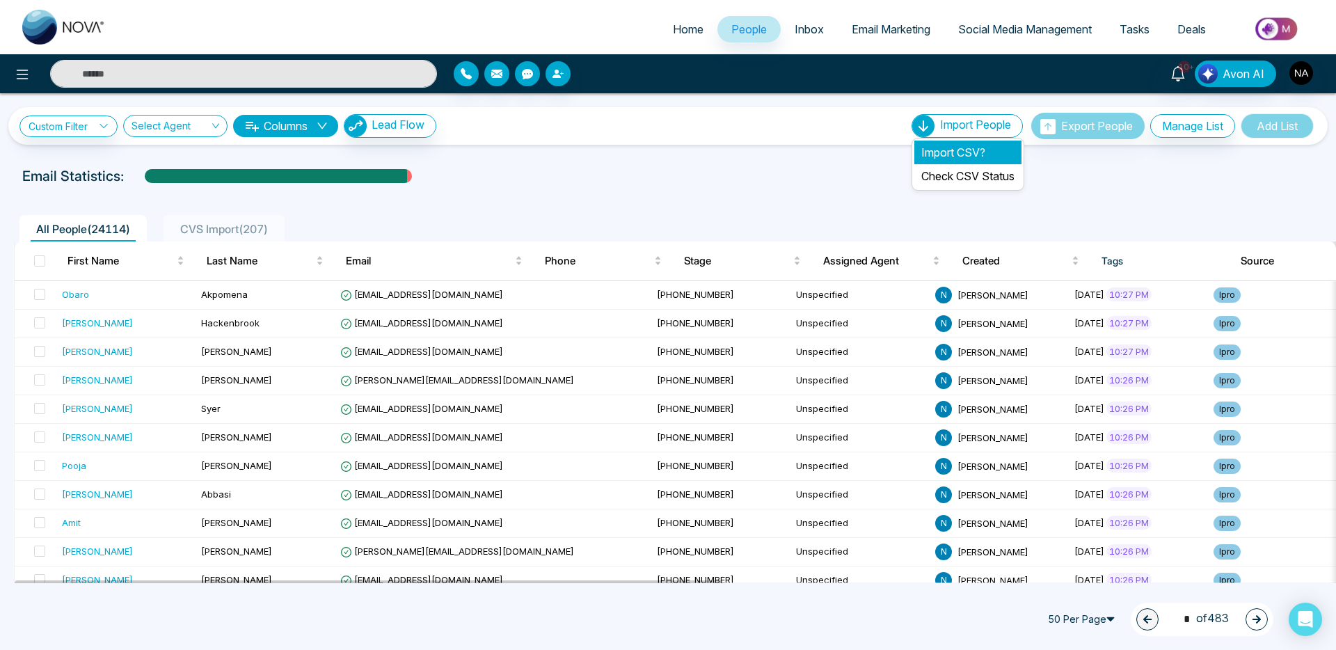
click at [940, 152] on li "Import CSV?" at bounding box center [968, 153] width 107 height 24
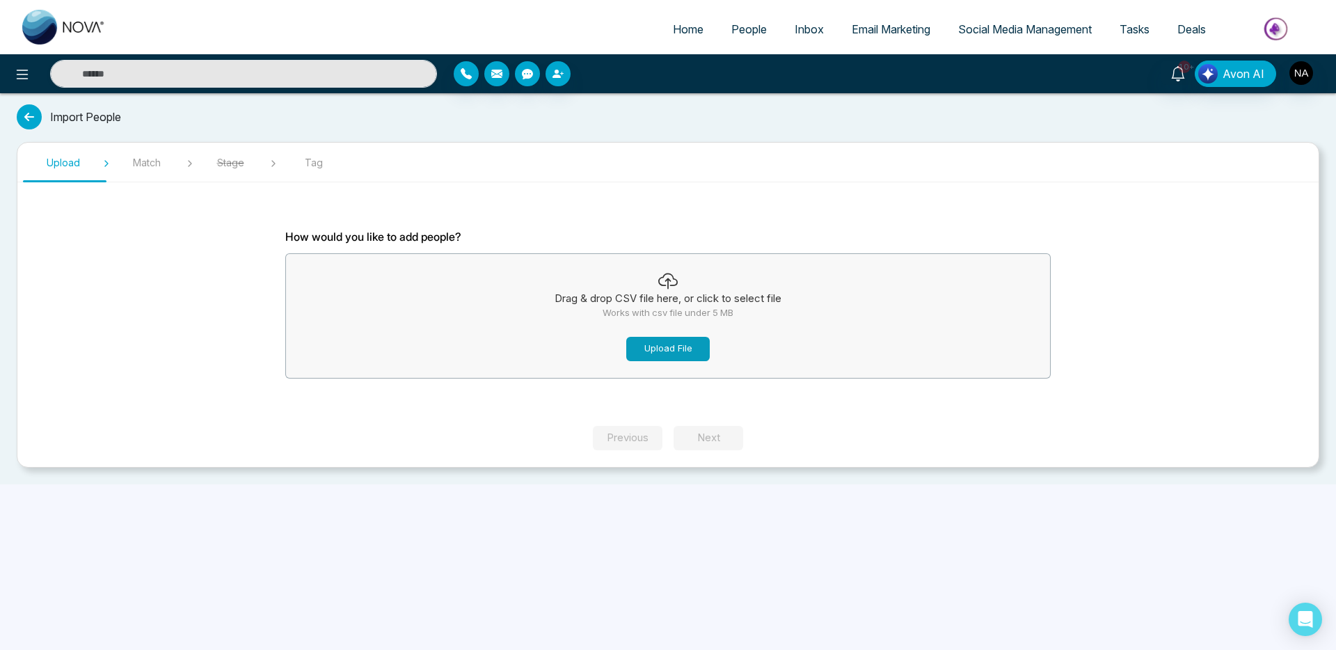
click at [687, 345] on button "Upload File" at bounding box center [668, 349] width 84 height 24
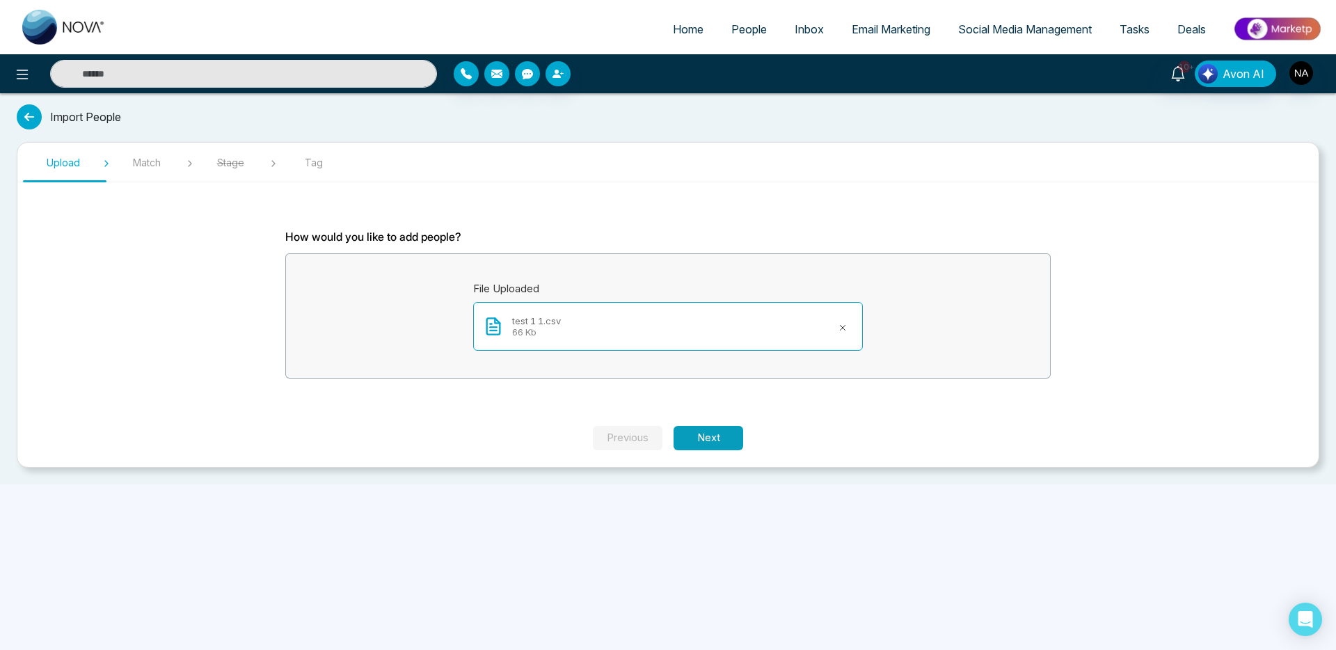
click at [711, 435] on button "Next" at bounding box center [709, 438] width 70 height 24
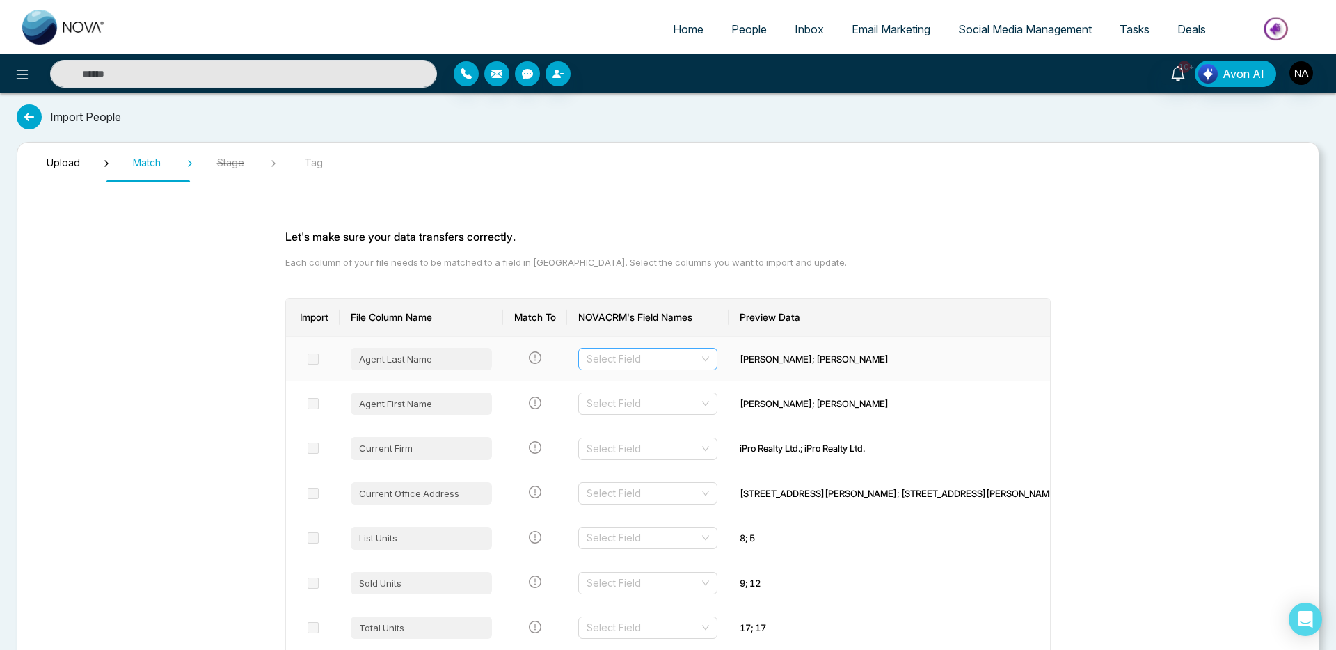
click at [612, 362] on input "search" at bounding box center [643, 359] width 113 height 21
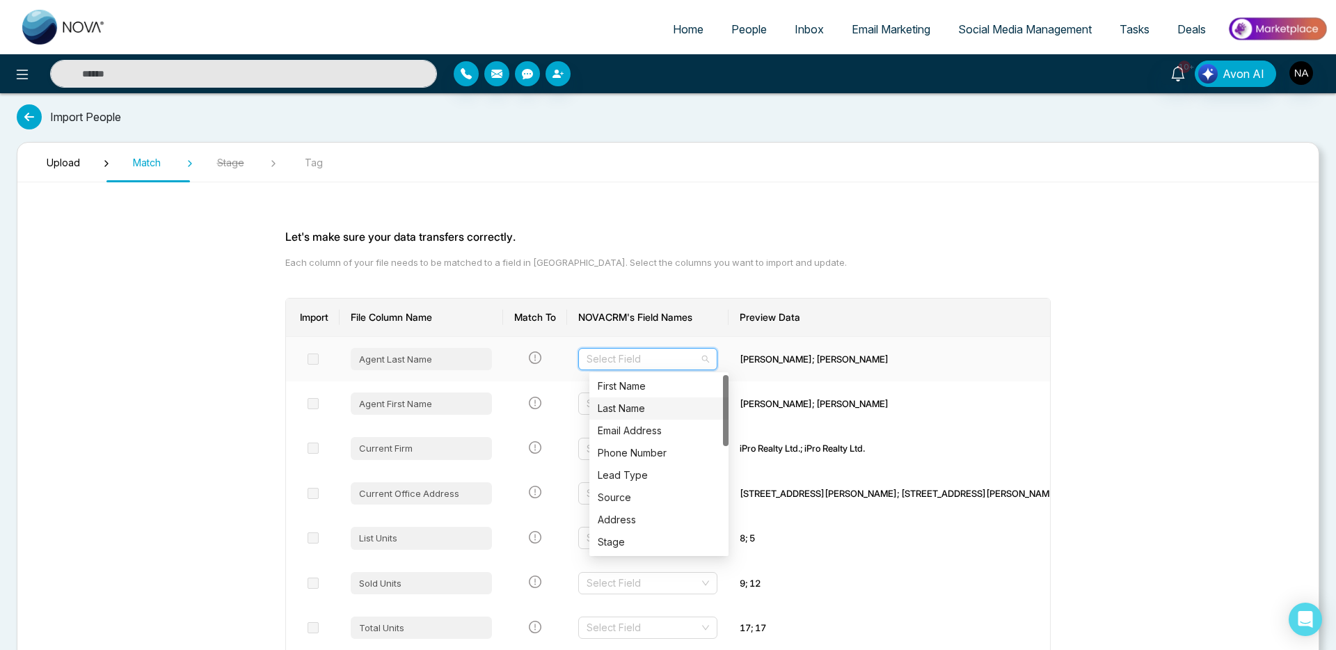
click at [619, 404] on div "Last Name" at bounding box center [659, 408] width 123 height 15
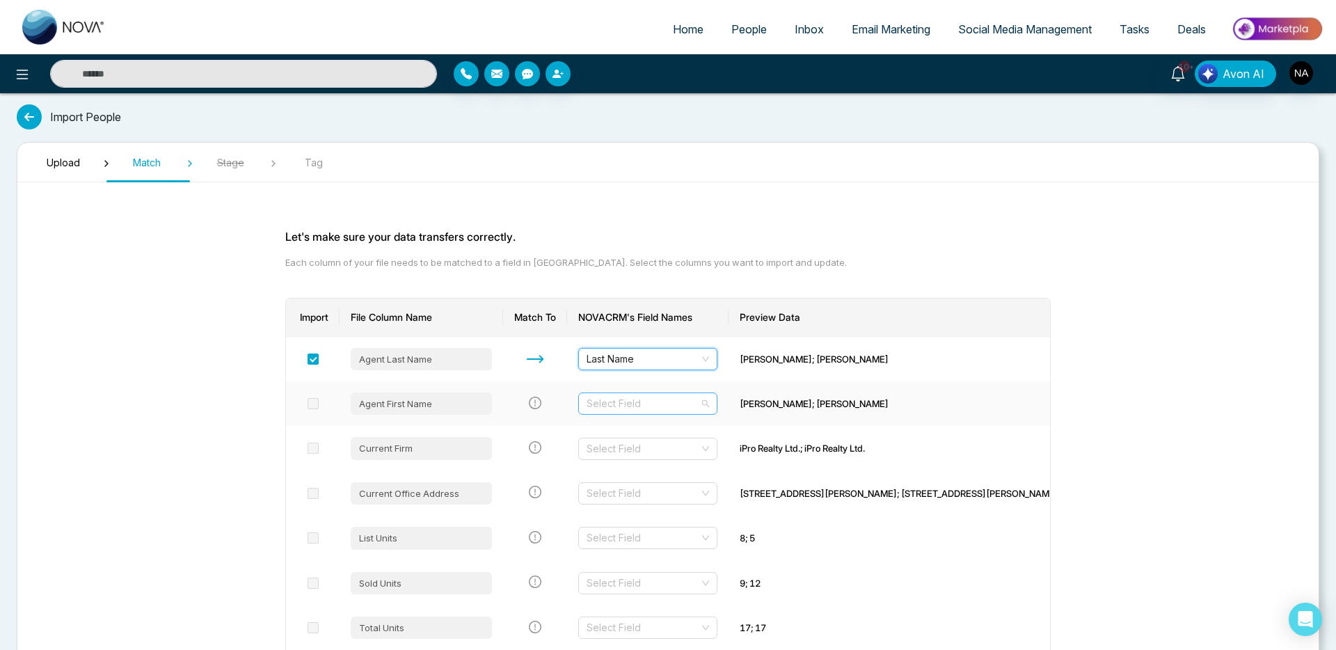
click at [622, 393] on input "search" at bounding box center [643, 403] width 113 height 21
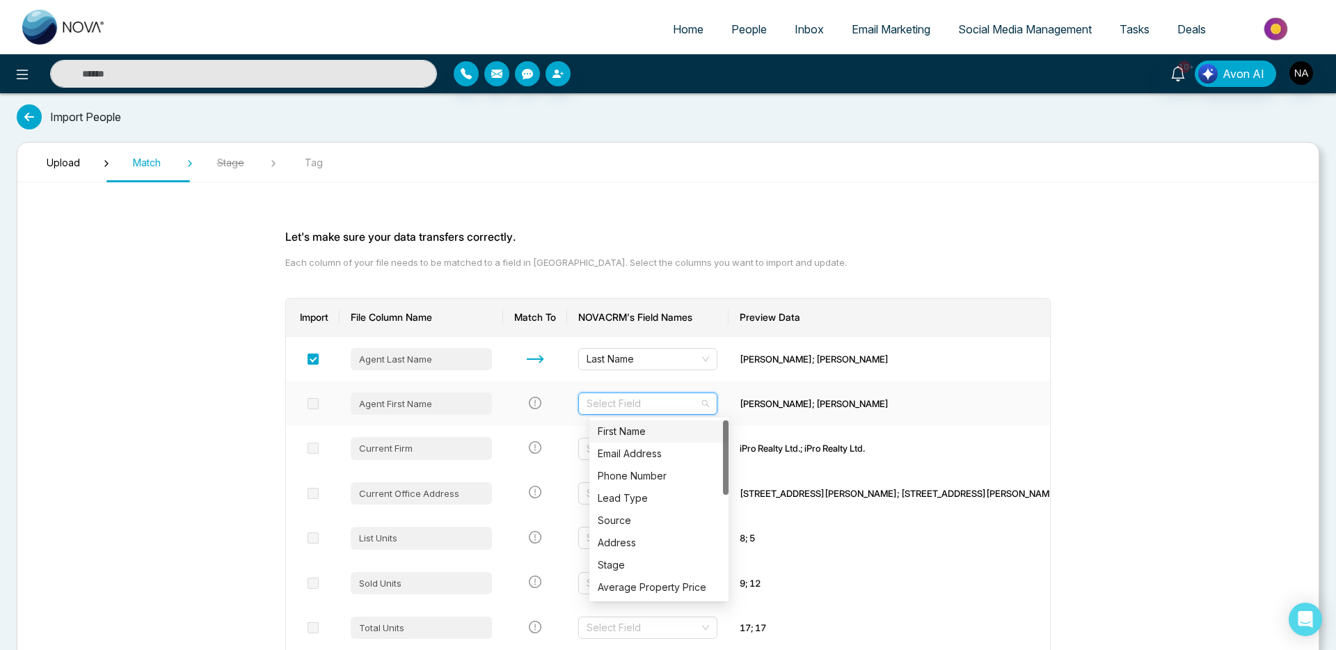
click at [629, 432] on div "First Name" at bounding box center [659, 431] width 123 height 15
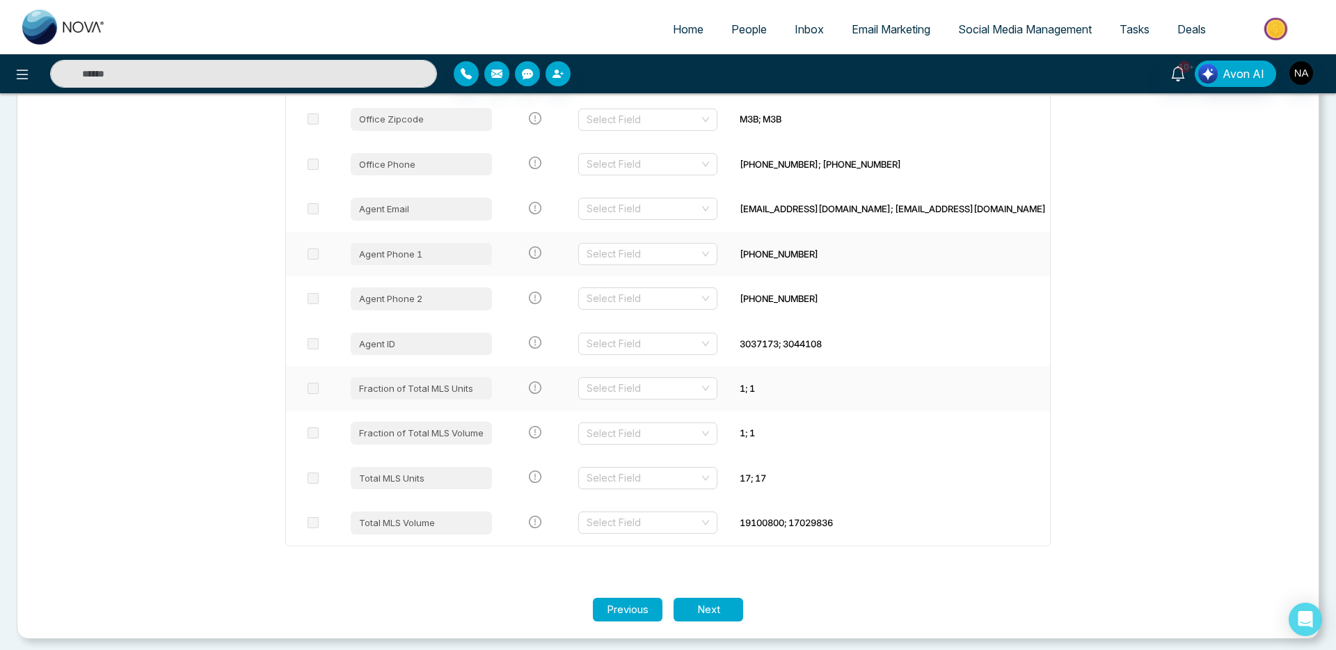
scroll to position [865, 0]
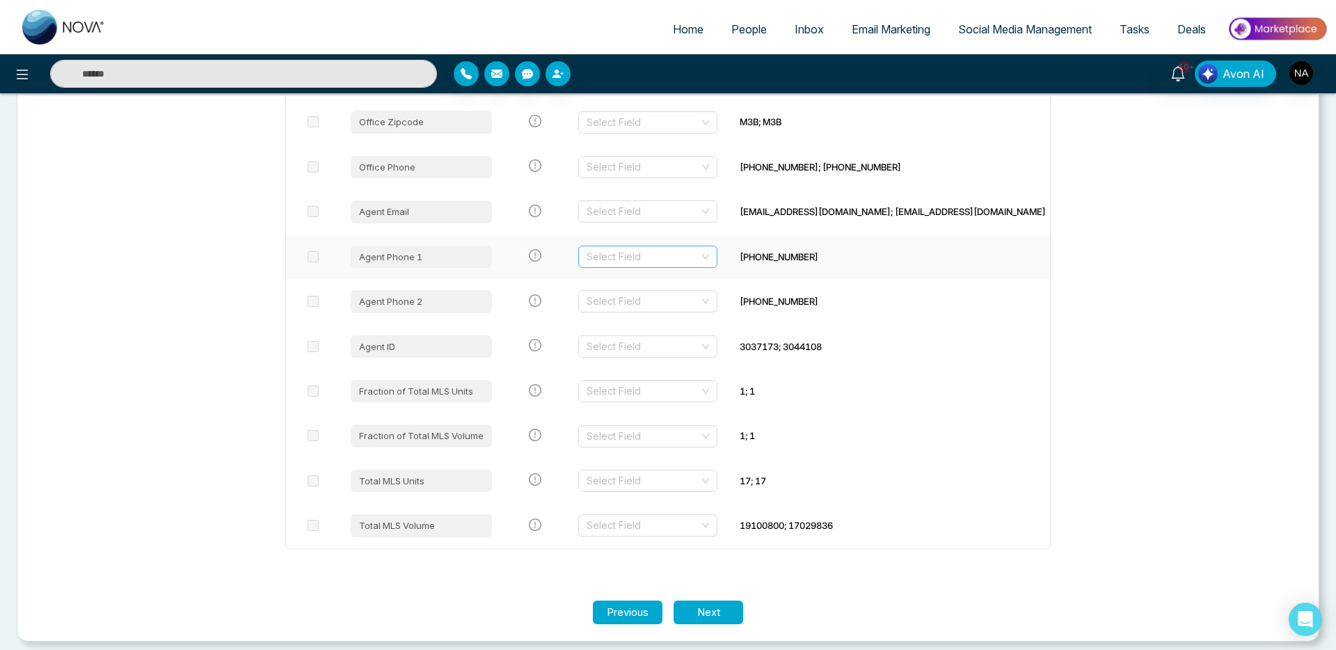
click at [620, 251] on input "search" at bounding box center [643, 256] width 113 height 21
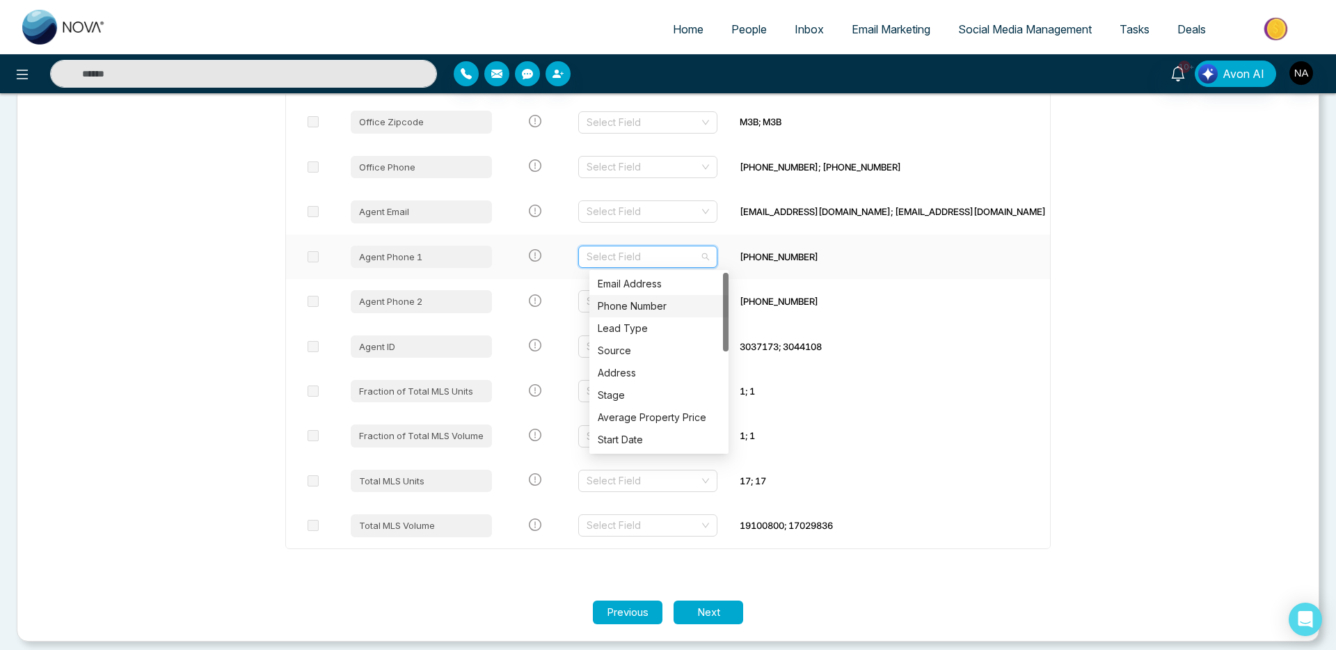
click at [628, 302] on div "Phone Number" at bounding box center [659, 306] width 123 height 15
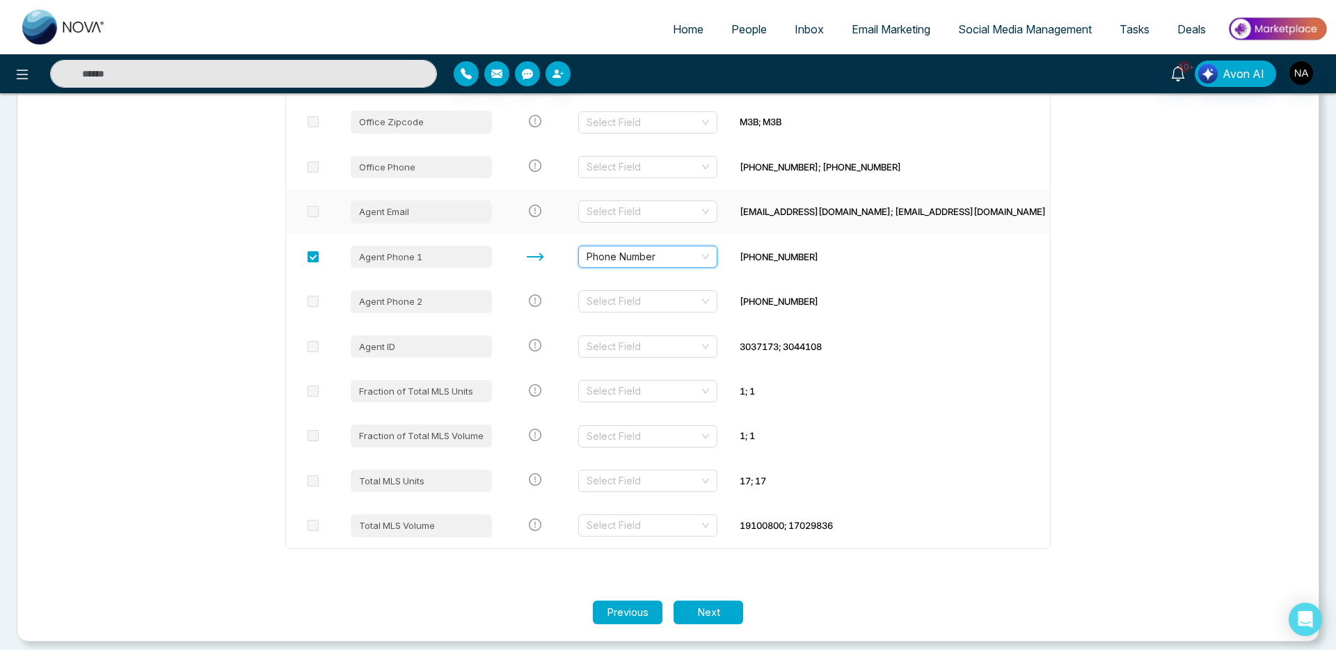
click at [652, 232] on td "Select Field" at bounding box center [647, 211] width 161 height 45
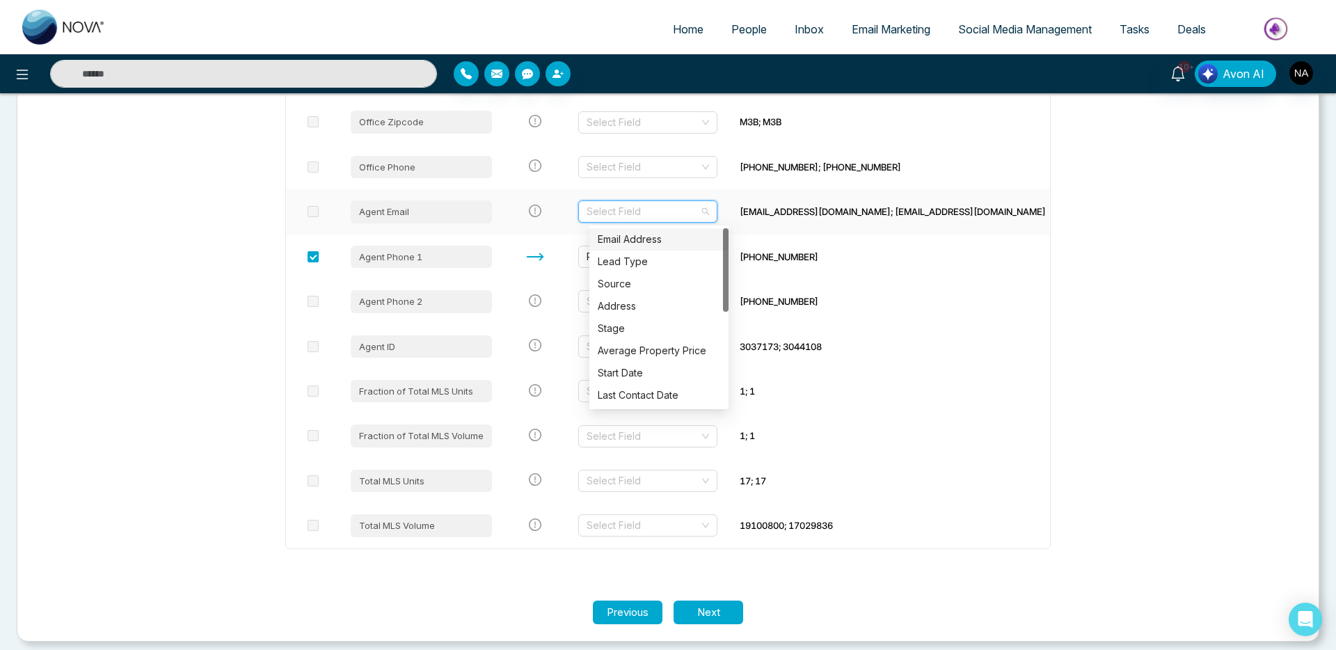
click at [656, 221] on input "search" at bounding box center [643, 211] width 113 height 21
click at [649, 237] on div "Email Address" at bounding box center [659, 239] width 123 height 15
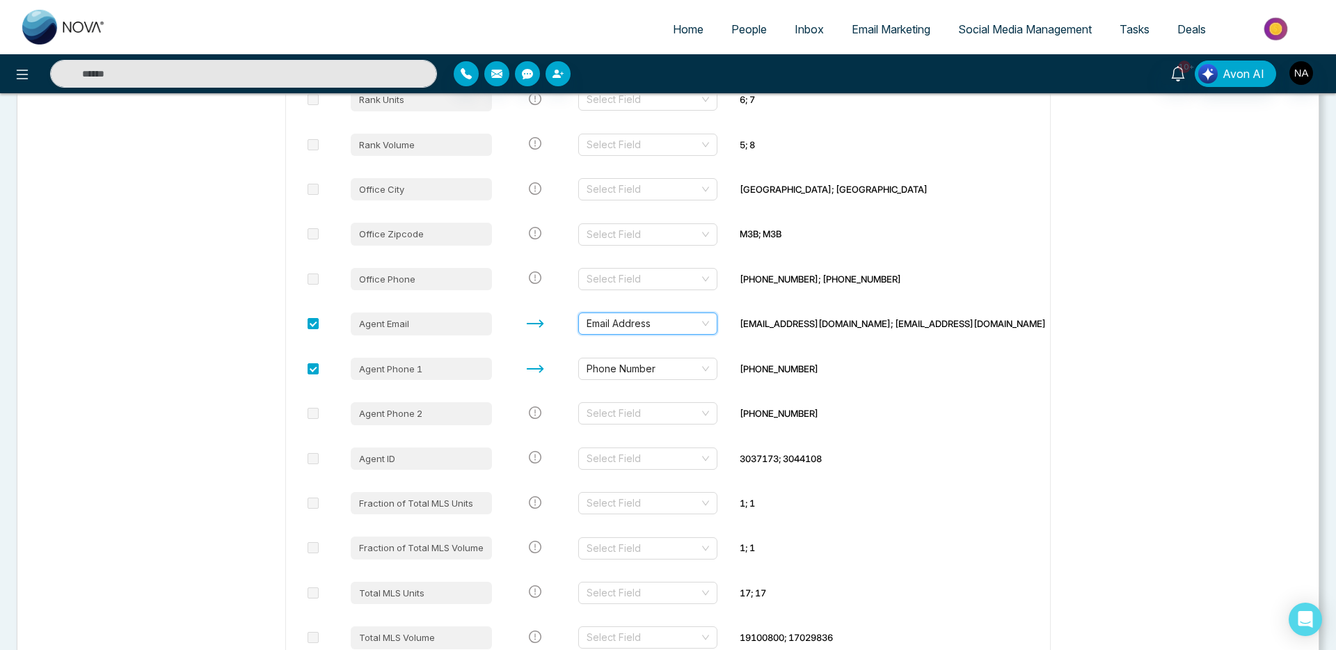
scroll to position [873, 0]
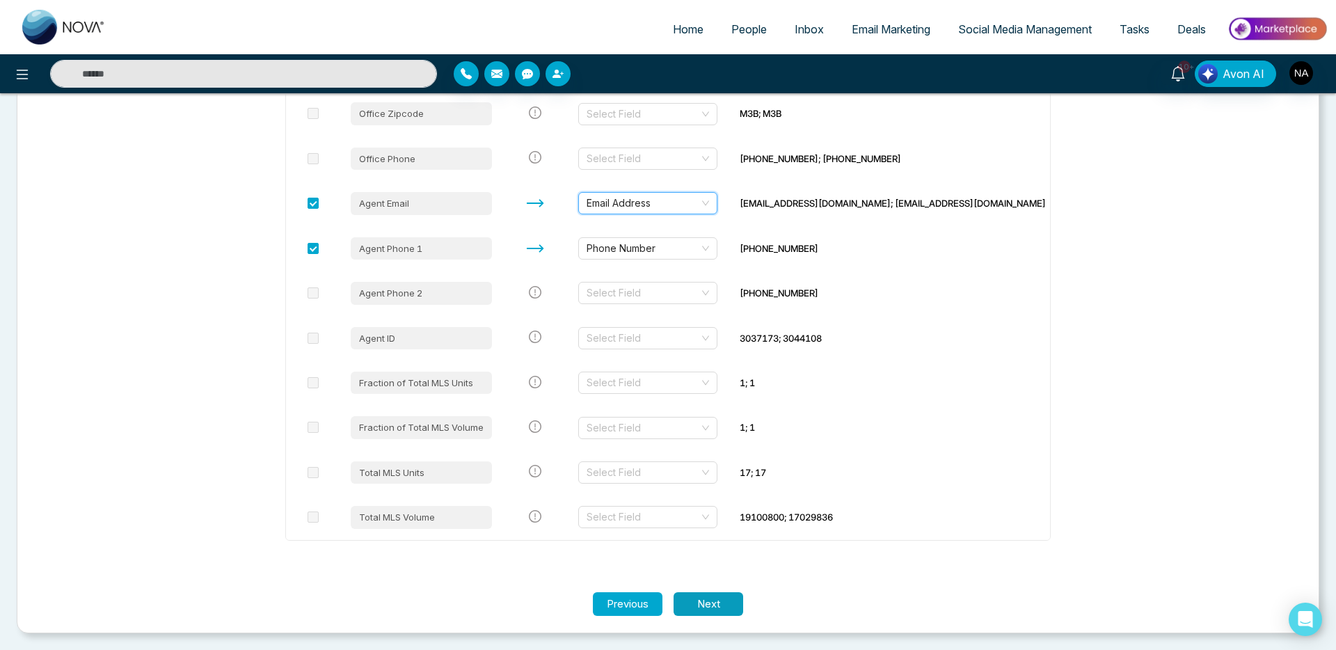
click at [722, 597] on button "Next" at bounding box center [709, 604] width 70 height 24
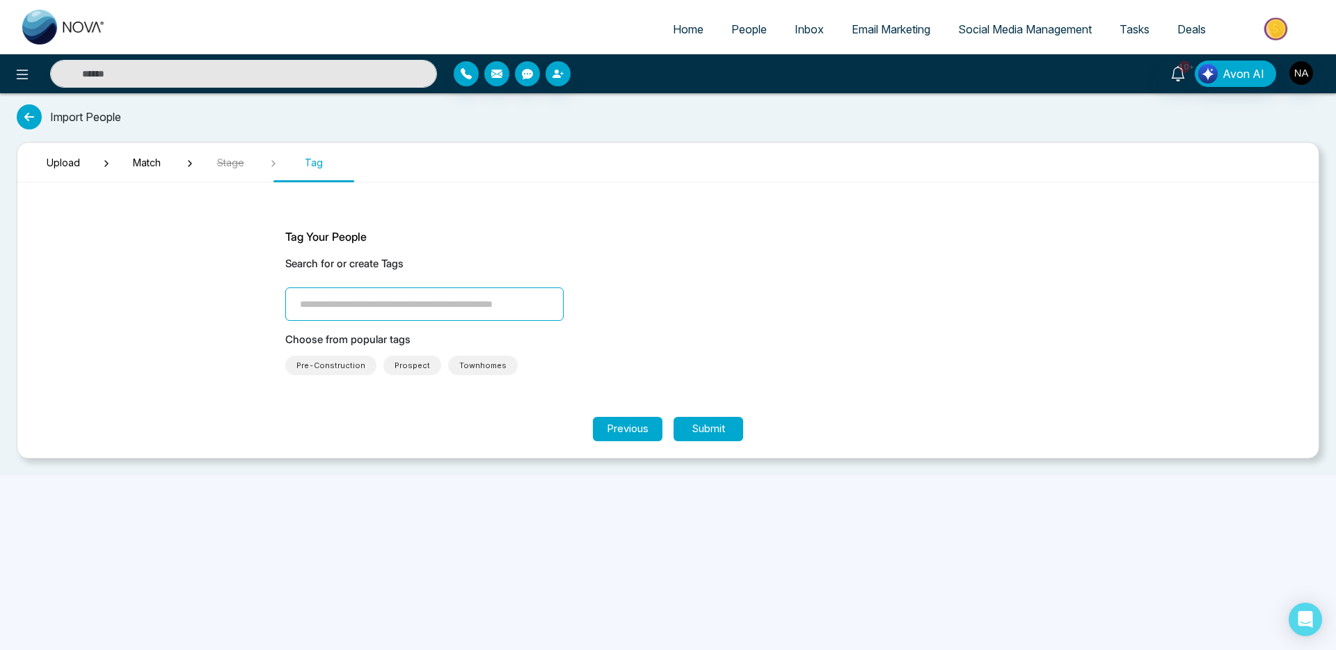
click at [406, 314] on input "search" at bounding box center [424, 303] width 278 height 33
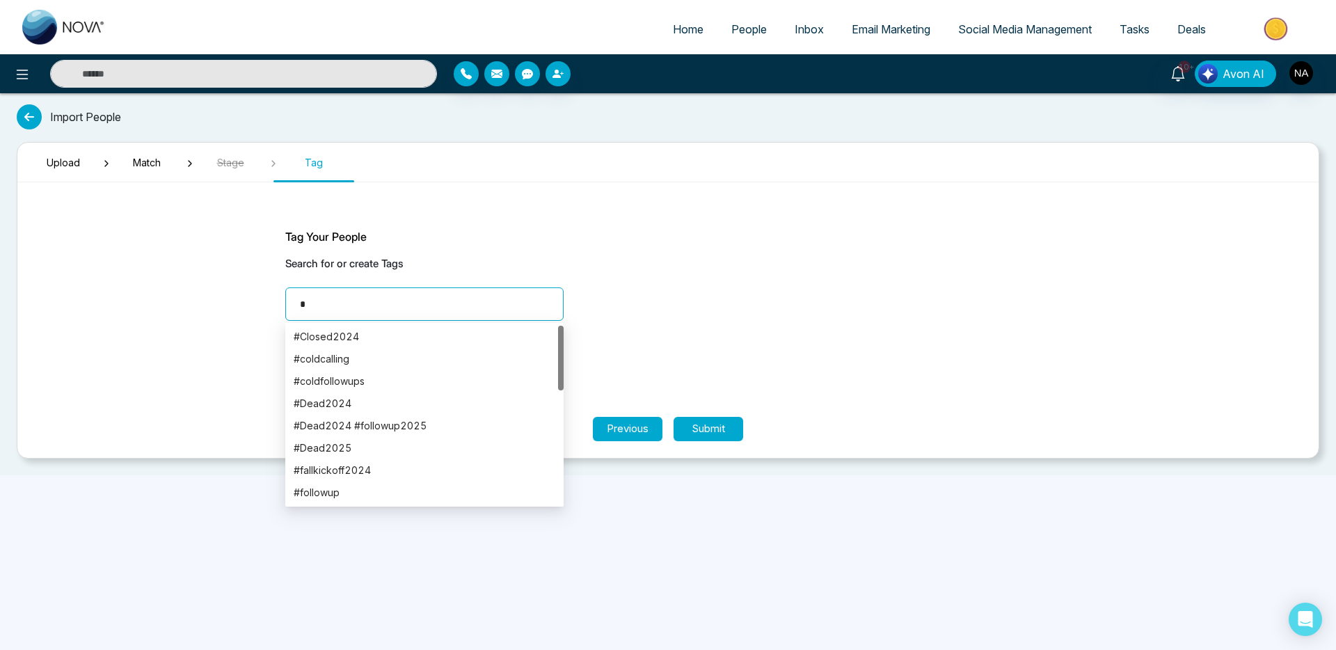
type input "**"
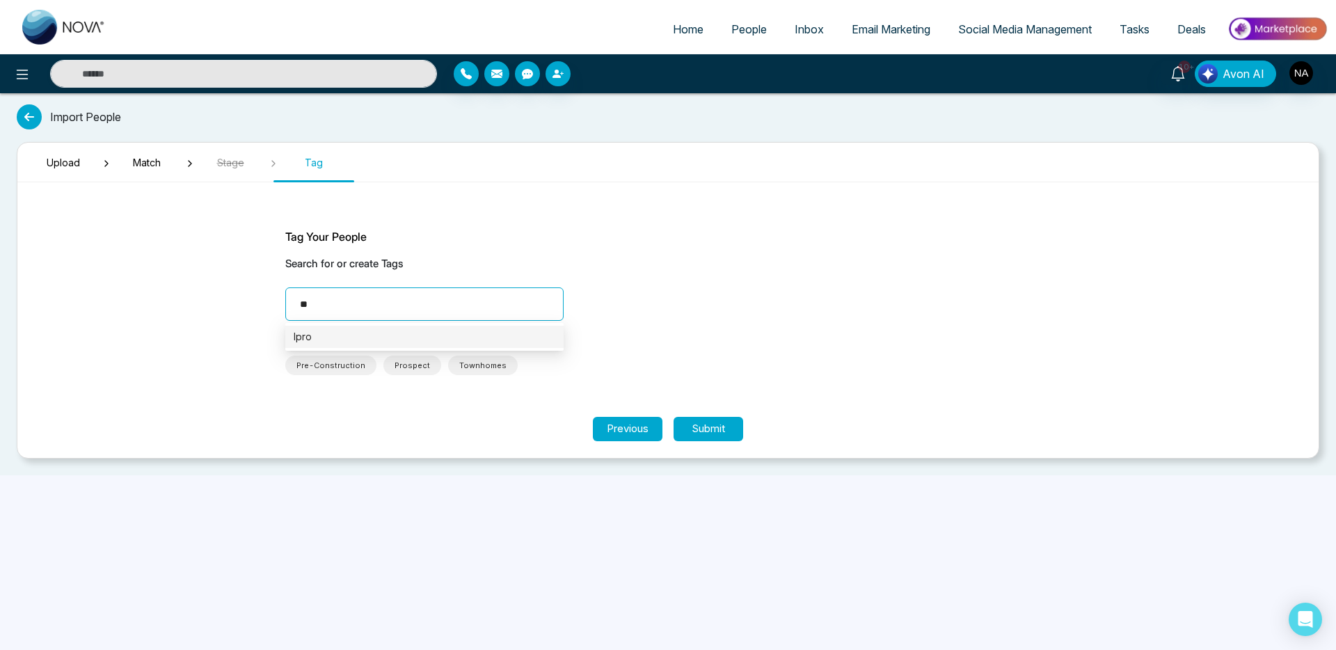
click at [324, 341] on div "Ipro" at bounding box center [425, 336] width 262 height 15
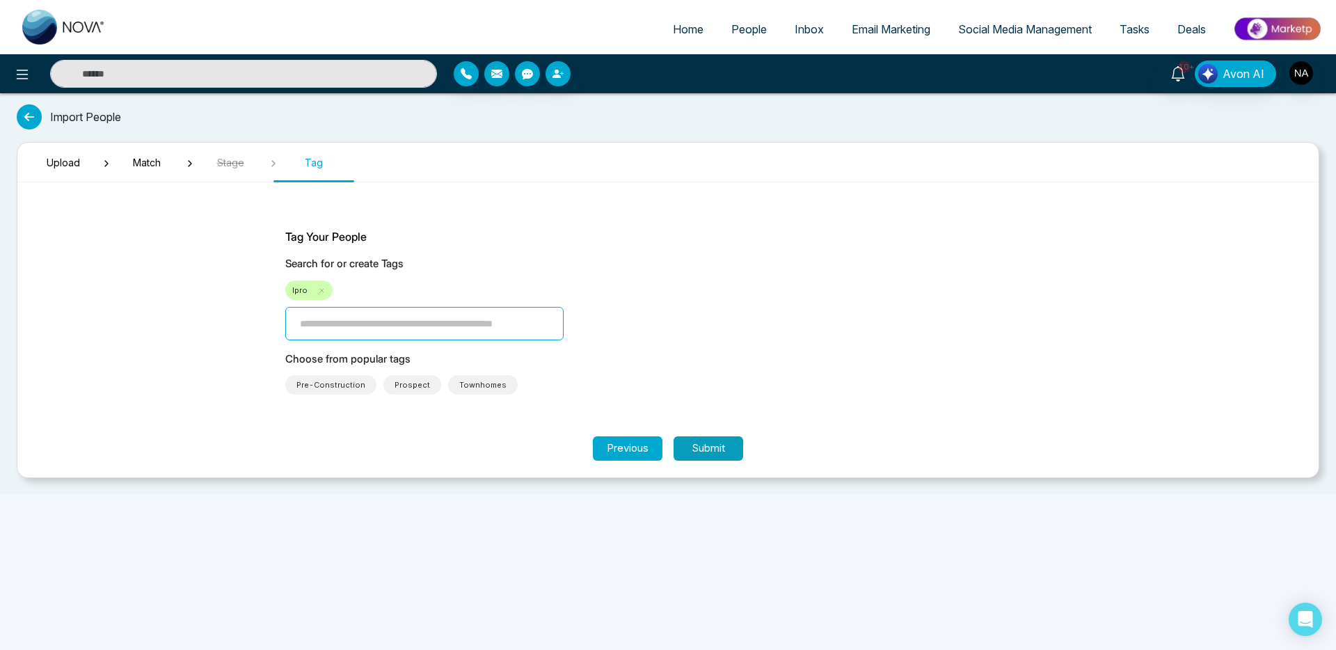
click at [703, 444] on button "Submit" at bounding box center [709, 448] width 70 height 24
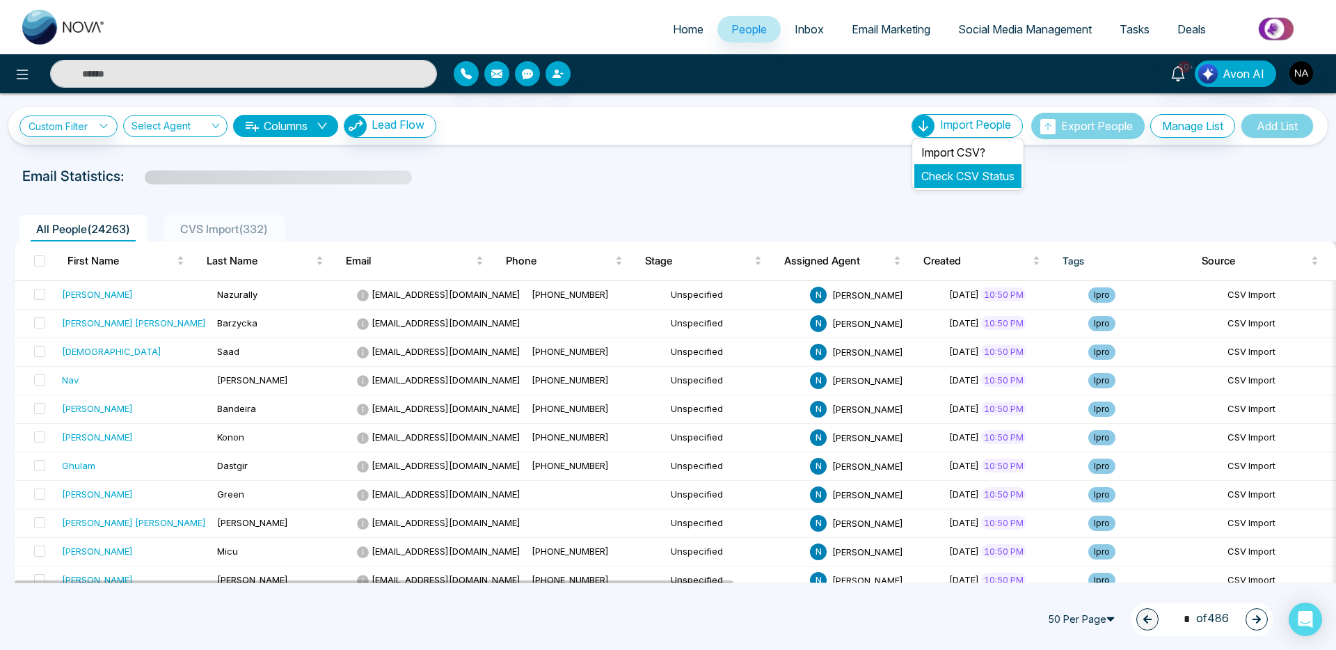
click at [957, 170] on link "Check CSV Status" at bounding box center [968, 176] width 93 height 14
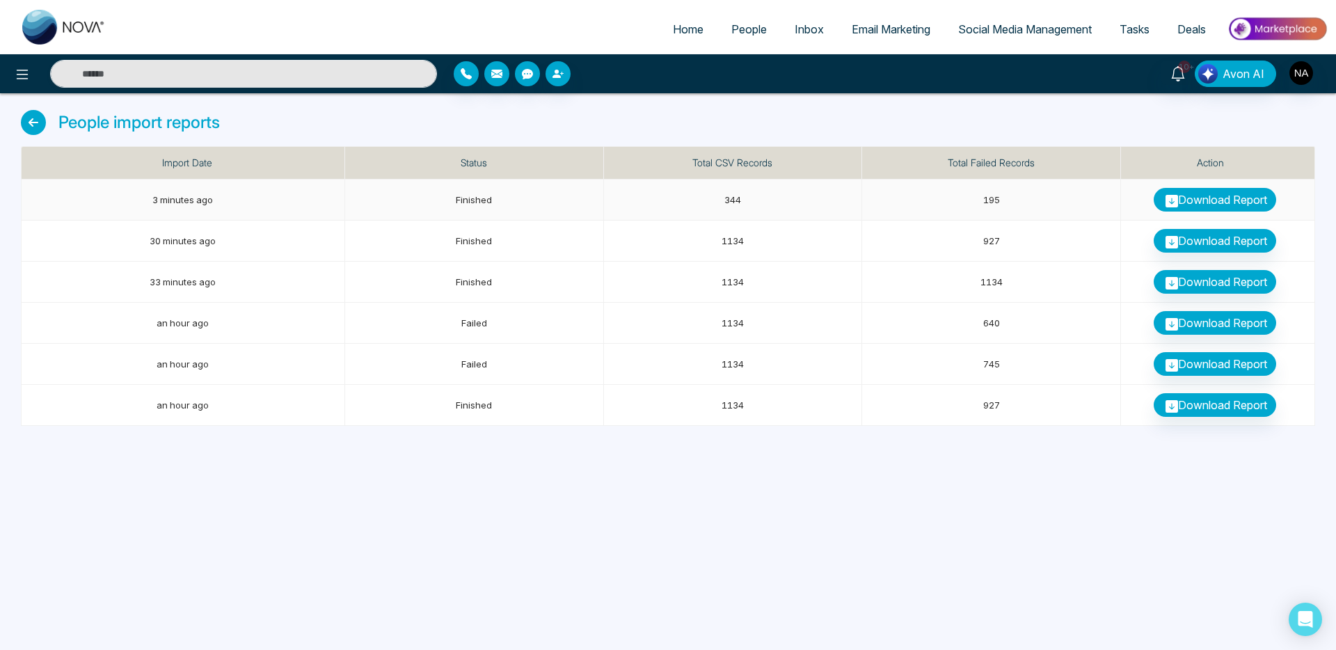
click at [1188, 203] on link "Download Report" at bounding box center [1215, 200] width 123 height 24
click at [730, 197] on span "344" at bounding box center [733, 199] width 17 height 11
click at [748, 30] on span "People" at bounding box center [749, 29] width 35 height 14
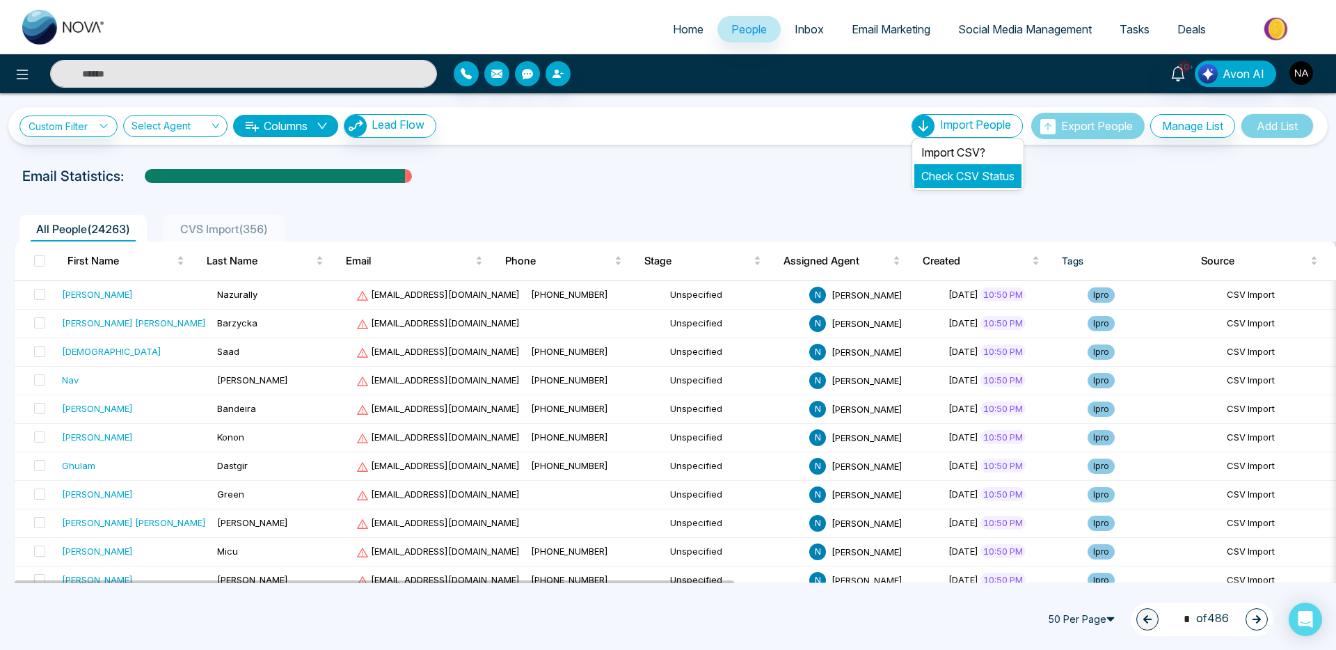
click at [959, 173] on link "Check CSV Status" at bounding box center [968, 176] width 93 height 14
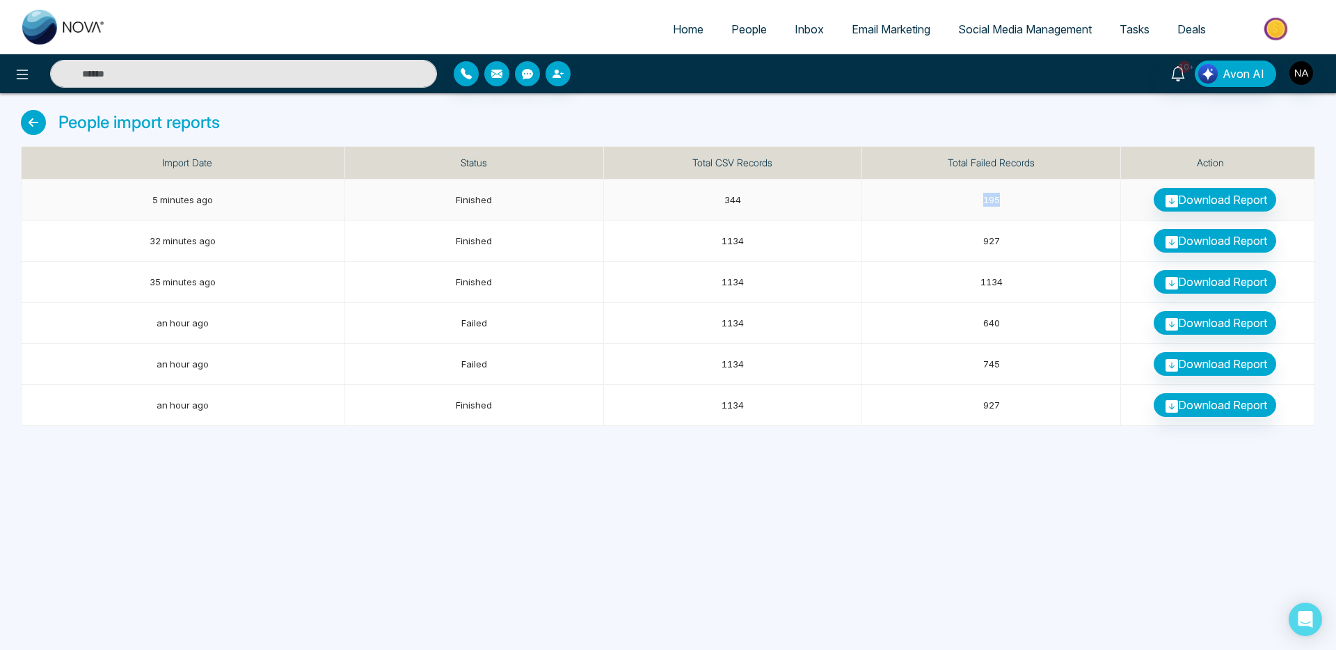
drag, startPoint x: 979, startPoint y: 200, endPoint x: 1006, endPoint y: 196, distance: 27.4
click at [1006, 196] on td "195" at bounding box center [991, 200] width 259 height 41
click at [735, 33] on span "People" at bounding box center [749, 29] width 35 height 14
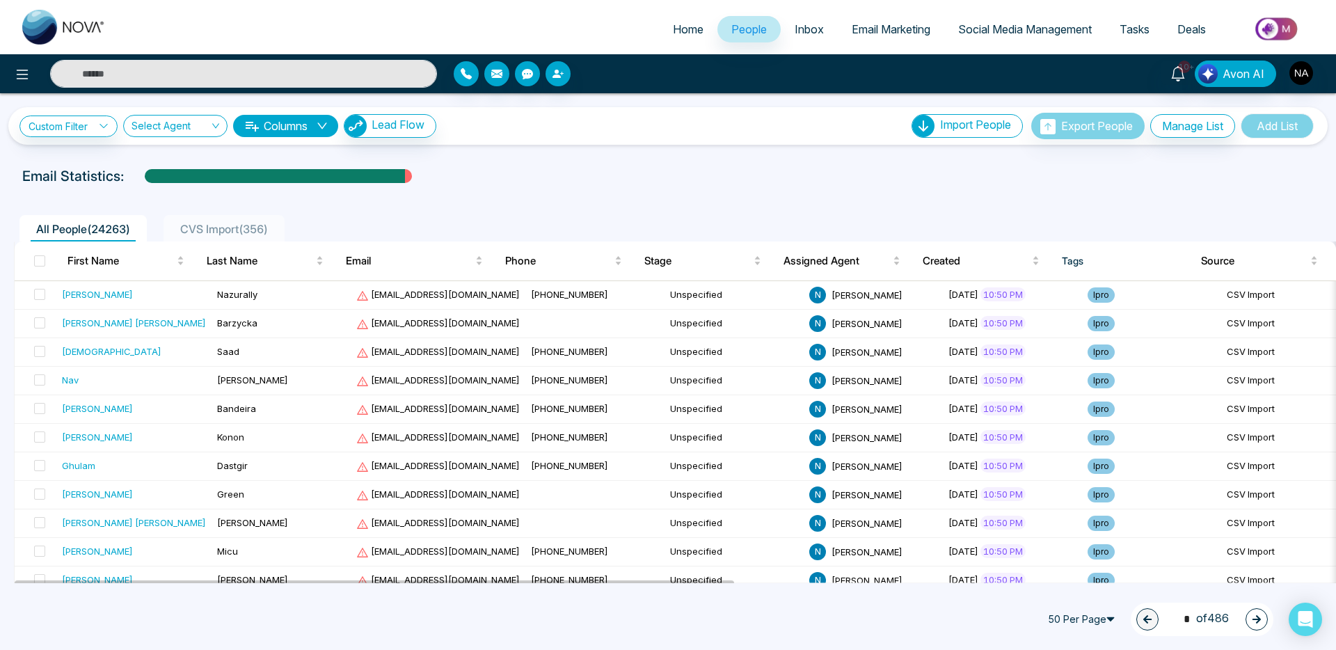
click at [781, 81] on div "10+ Avon AI" at bounding box center [1058, 74] width 557 height 26
click at [1295, 77] on img "button" at bounding box center [1302, 73] width 24 height 24
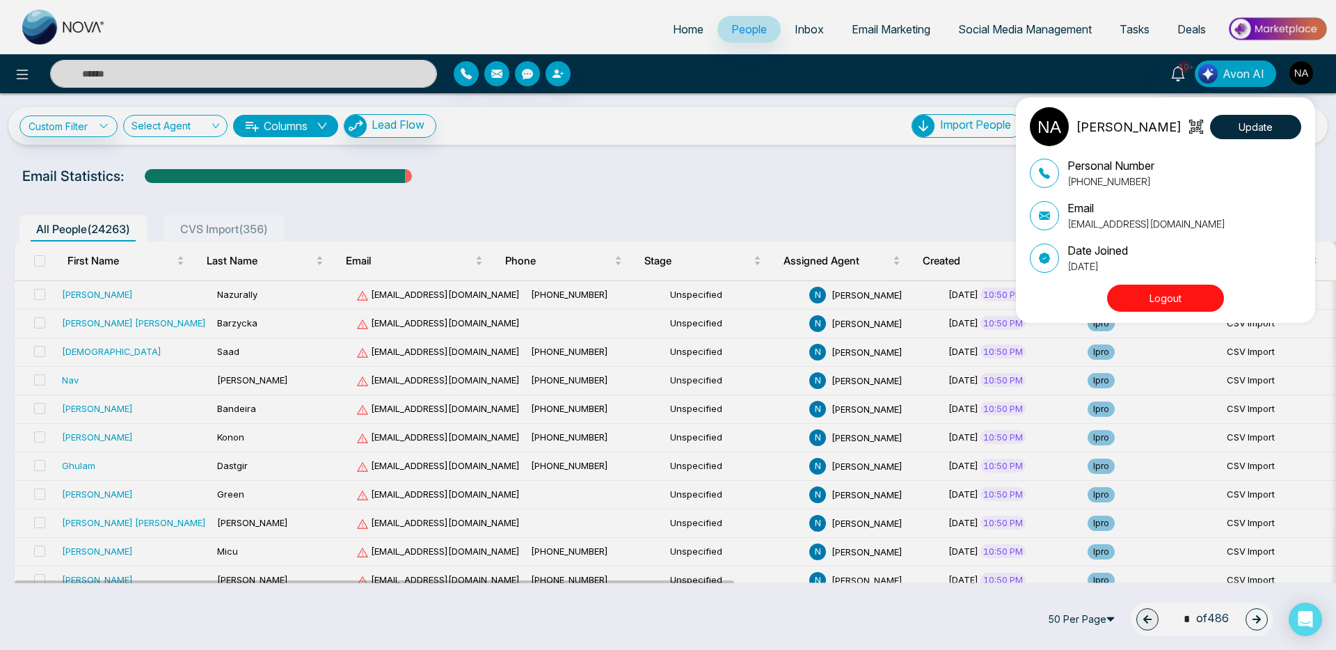
click at [1177, 302] on button "Logout" at bounding box center [1165, 298] width 117 height 27
